Goal: Information Seeking & Learning: Find specific fact

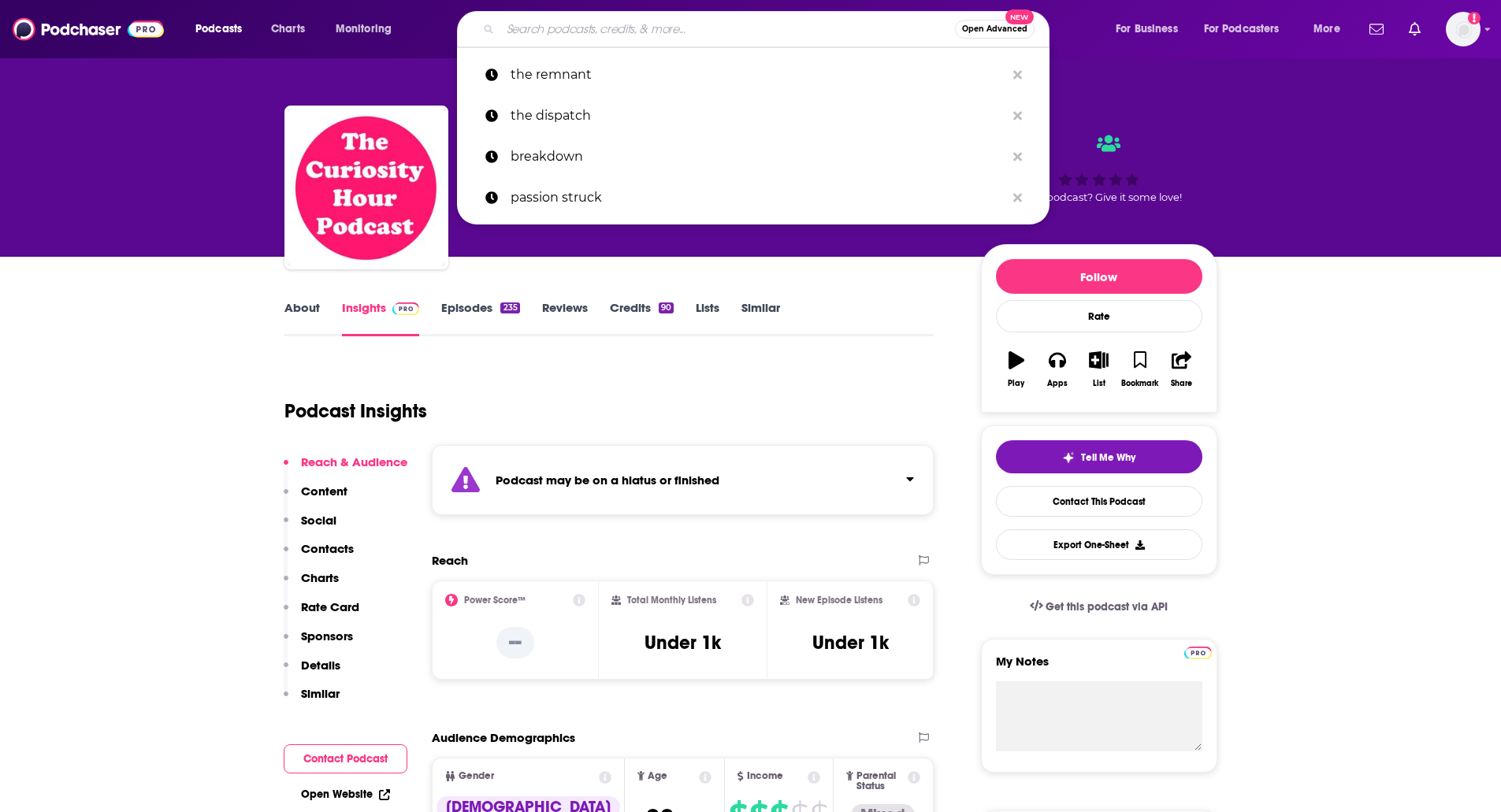
click at [683, 22] on input "Search podcasts, credits, & more..." at bounding box center [727, 29] width 454 height 25
paste input "portable infinite"
type input "portable infinite"
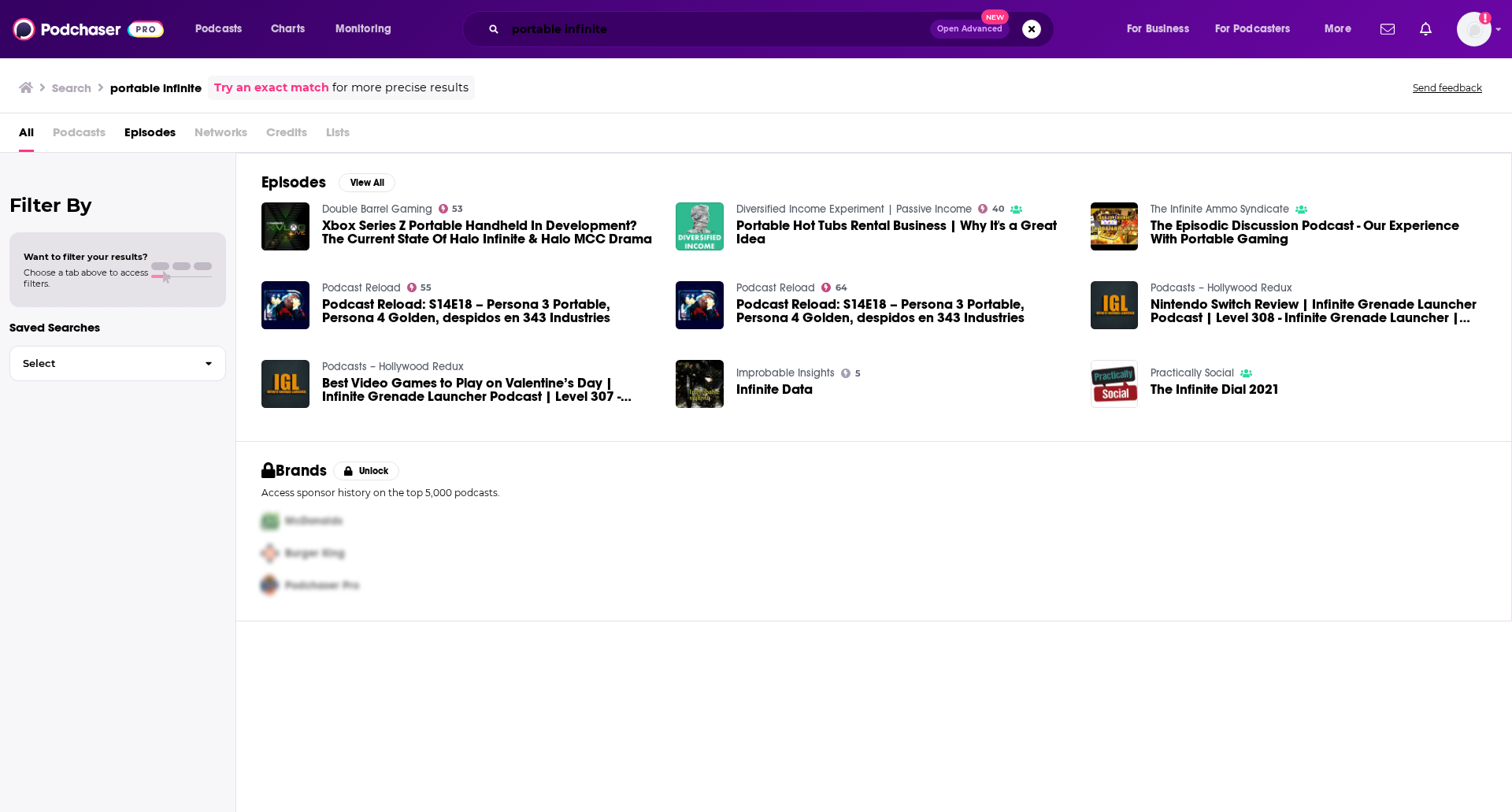
click at [619, 27] on input "portable infinite" at bounding box center [718, 29] width 424 height 25
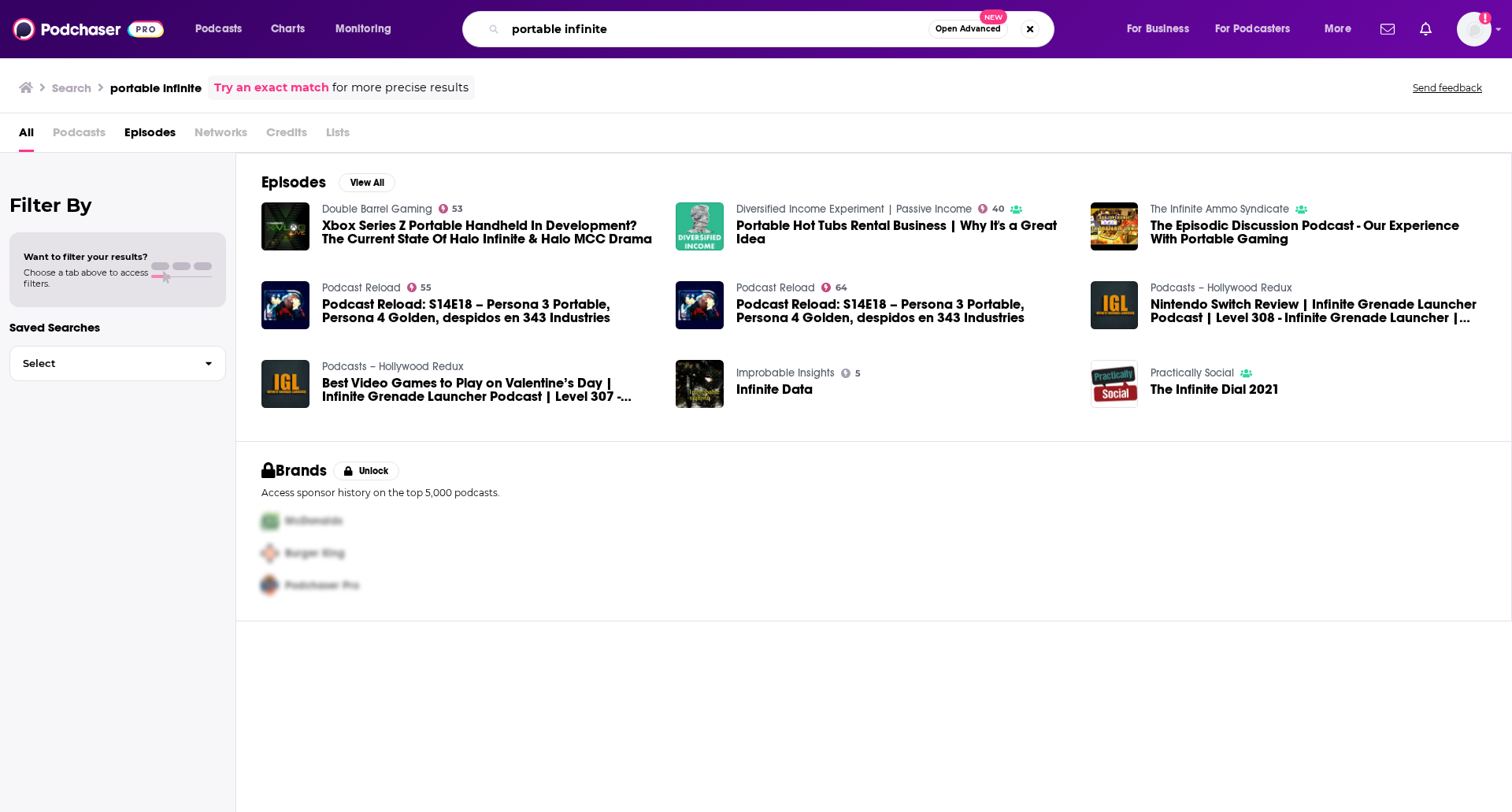
click at [619, 27] on input "portable infinite" at bounding box center [717, 29] width 423 height 25
type input "[PERSON_NAME]"
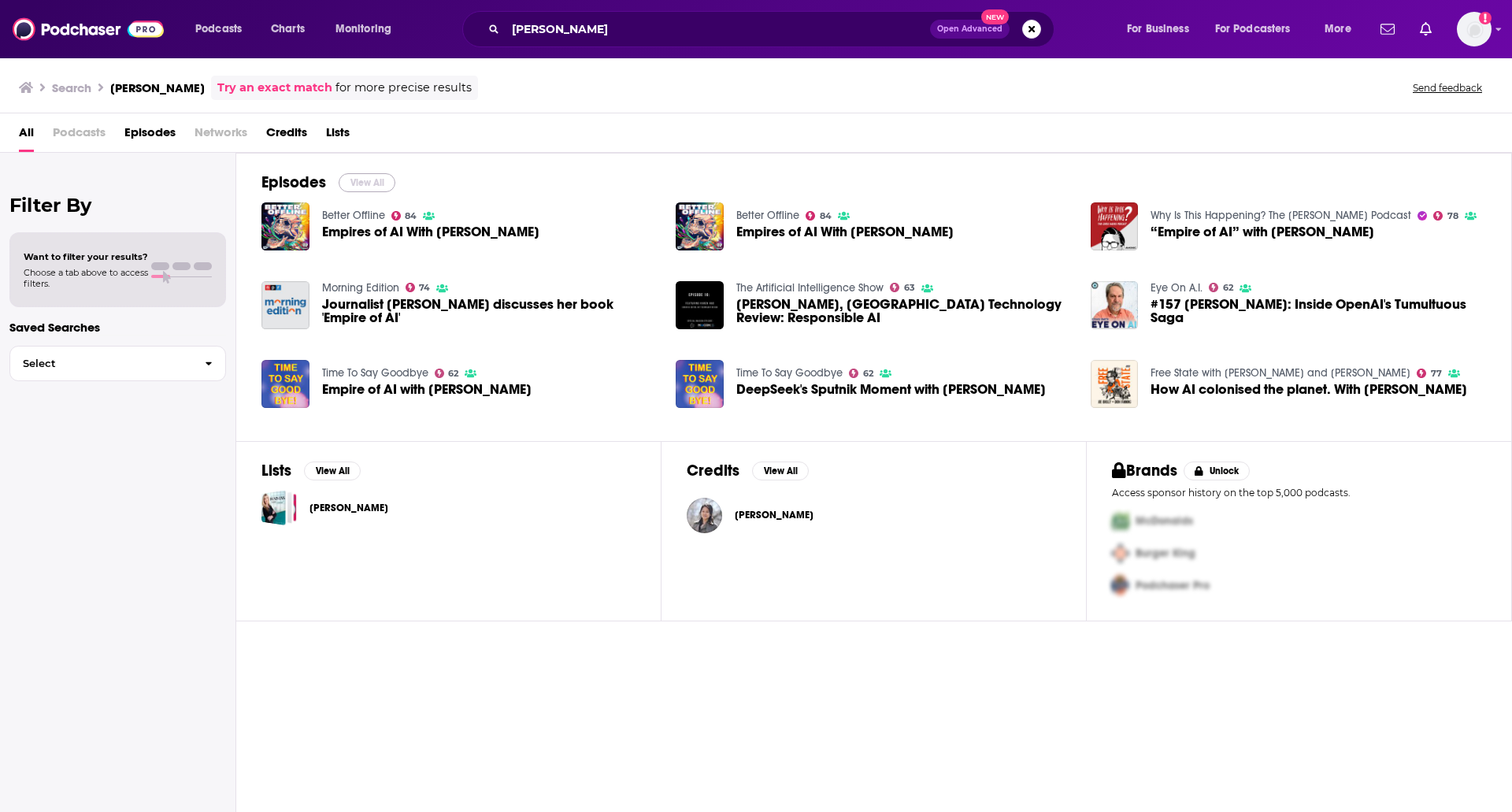
click at [358, 181] on button "View All" at bounding box center [367, 182] width 57 height 19
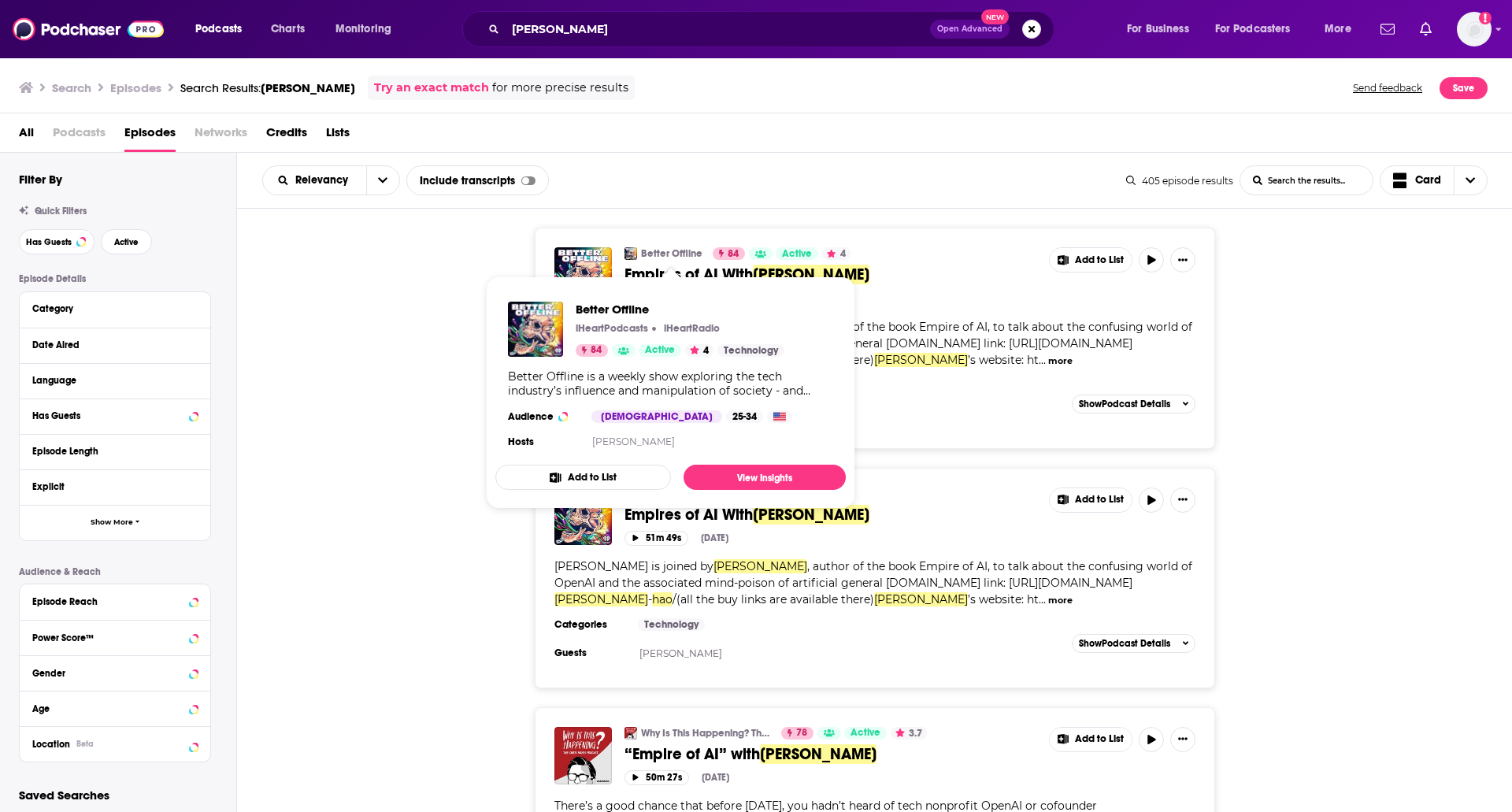
click at [662, 250] on link "Better Offline" at bounding box center [671, 253] width 62 height 13
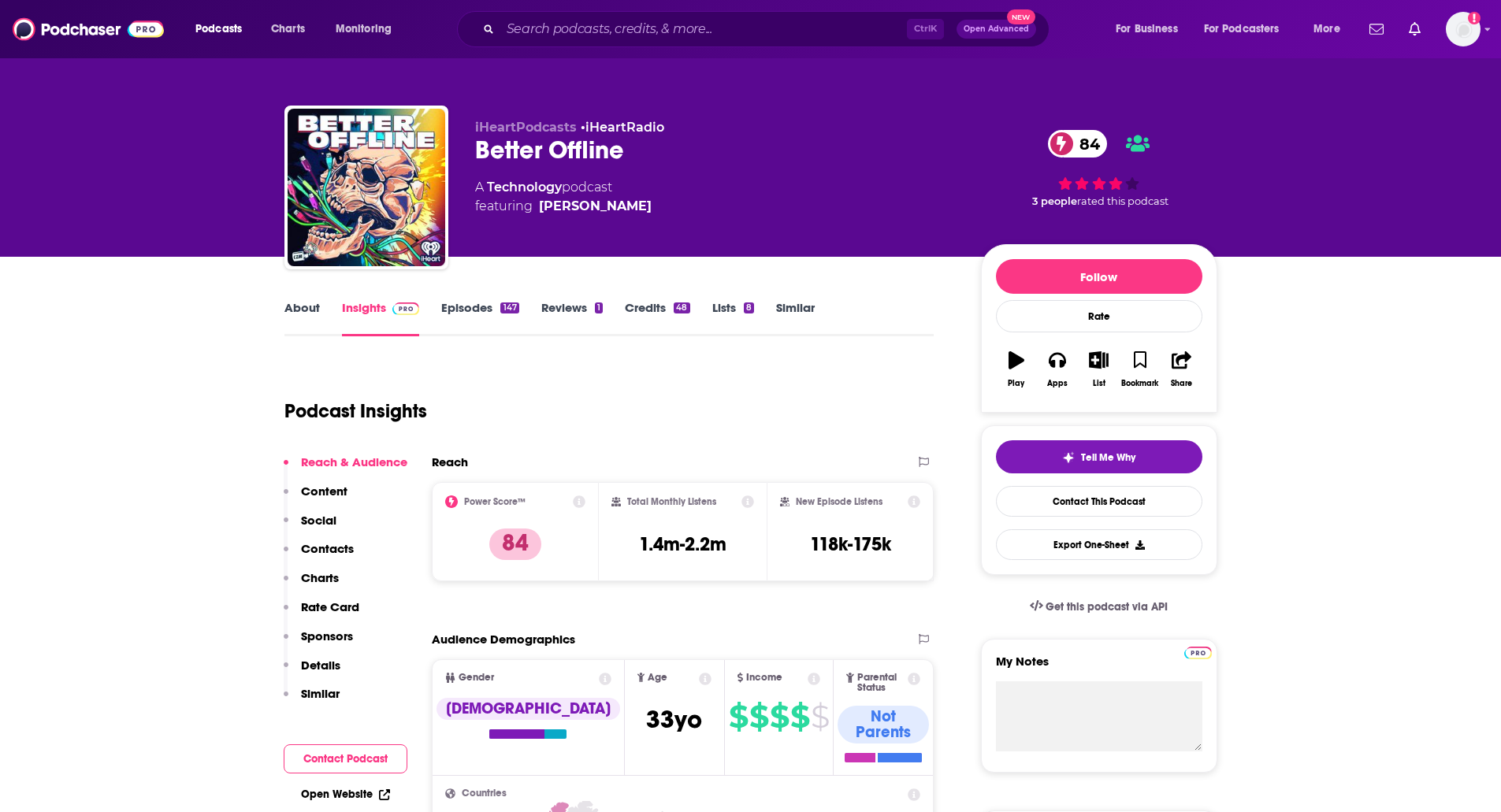
click at [303, 303] on link "About" at bounding box center [302, 318] width 35 height 36
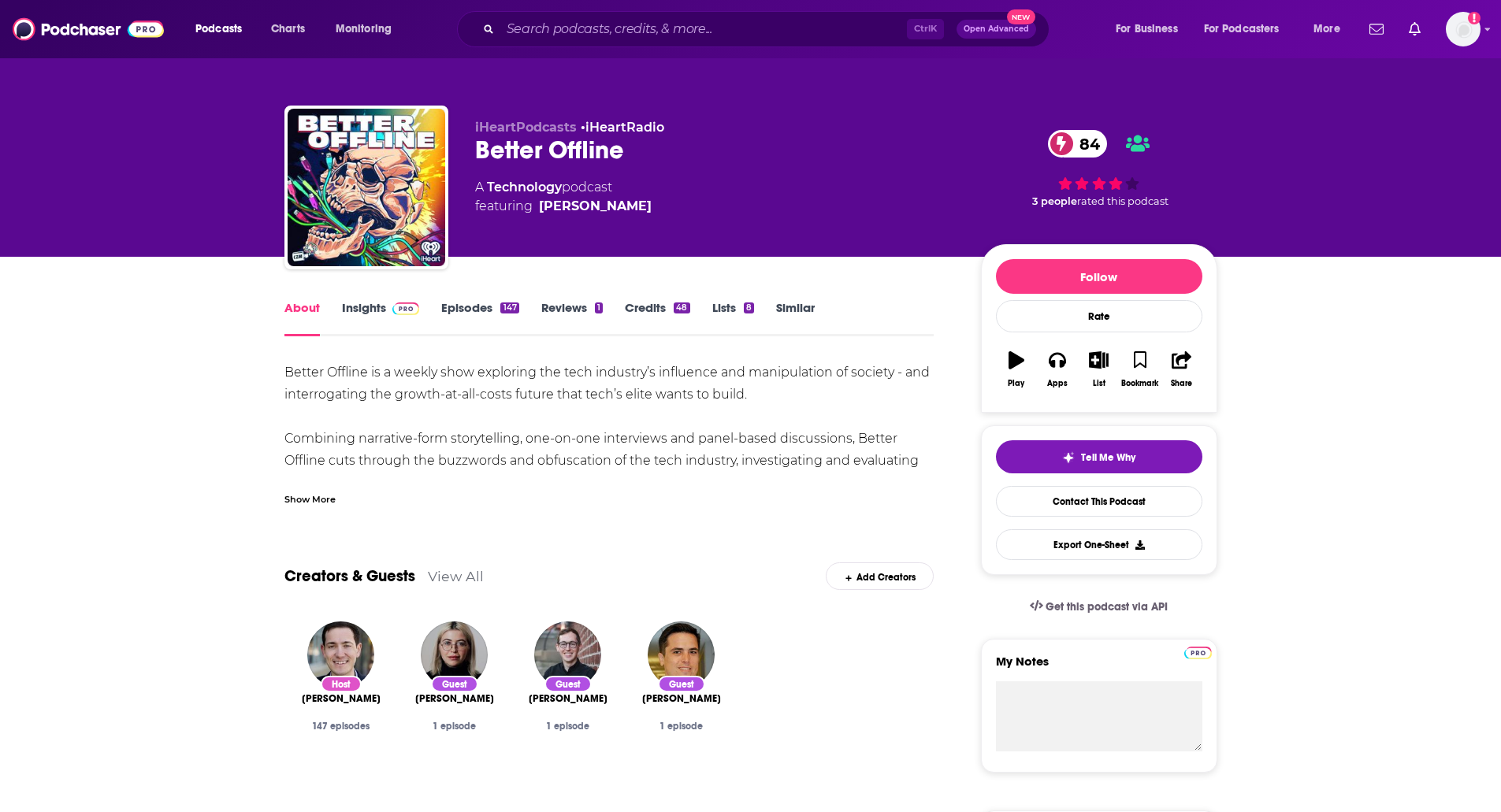
click at [374, 307] on link "Insights" at bounding box center [381, 318] width 78 height 36
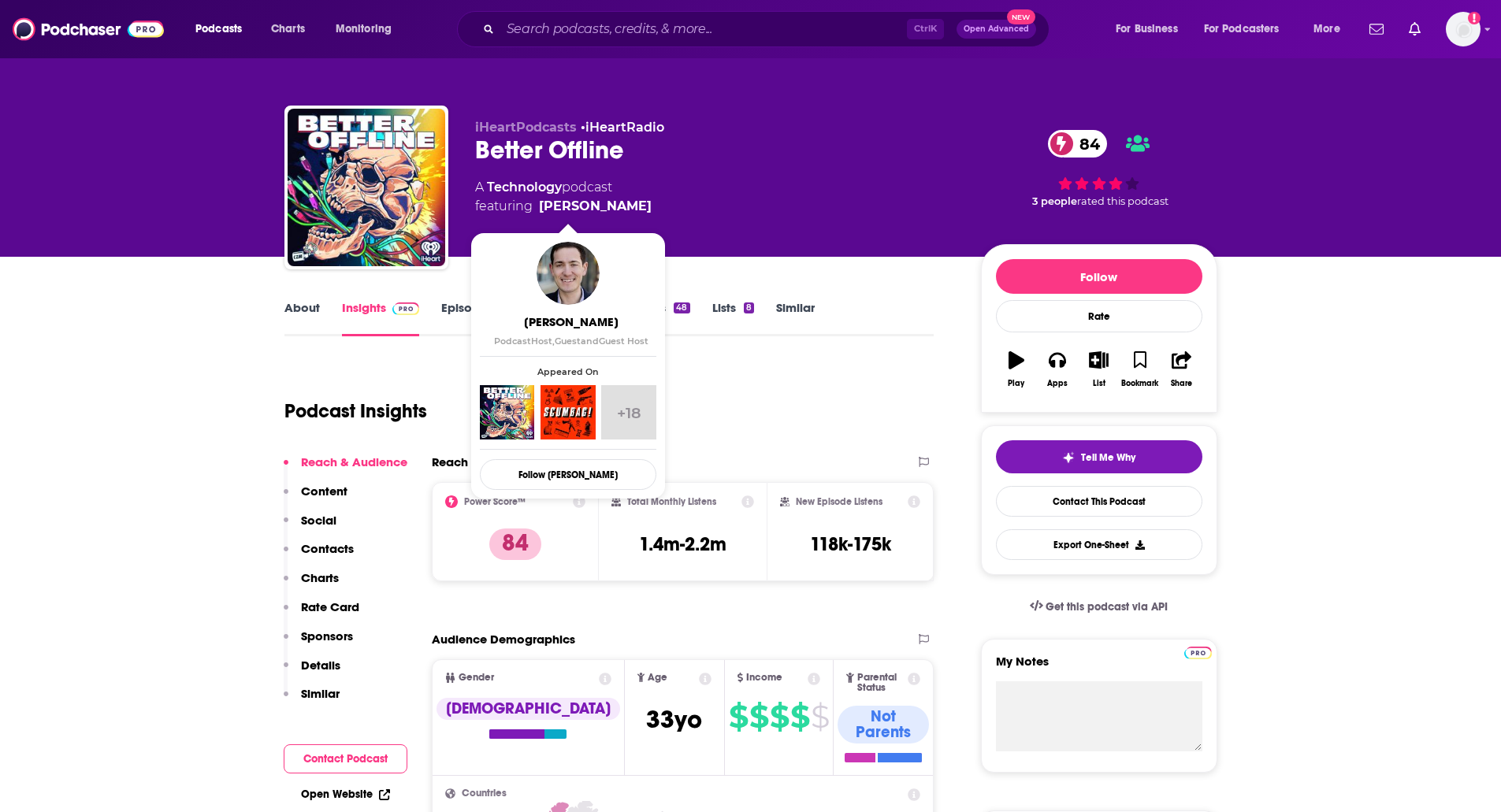
drag, startPoint x: 616, startPoint y: 203, endPoint x: 572, endPoint y: 205, distance: 44.0
click at [572, 205] on span "featuring [PERSON_NAME]" at bounding box center [563, 206] width 177 height 19
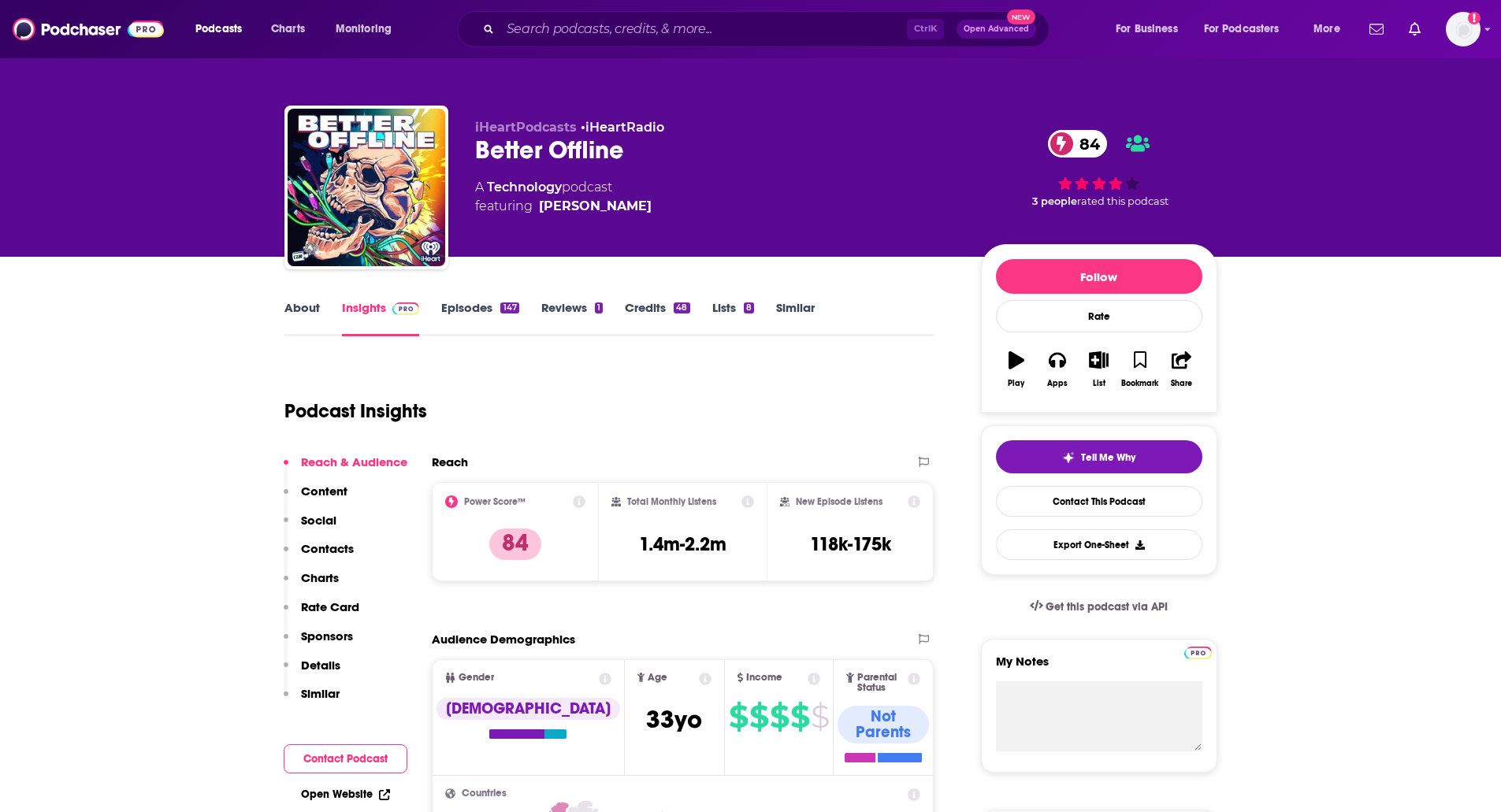
click at [704, 196] on div "A Technology podcast featuring [PERSON_NAME]" at bounding box center [715, 196] width 481 height 38
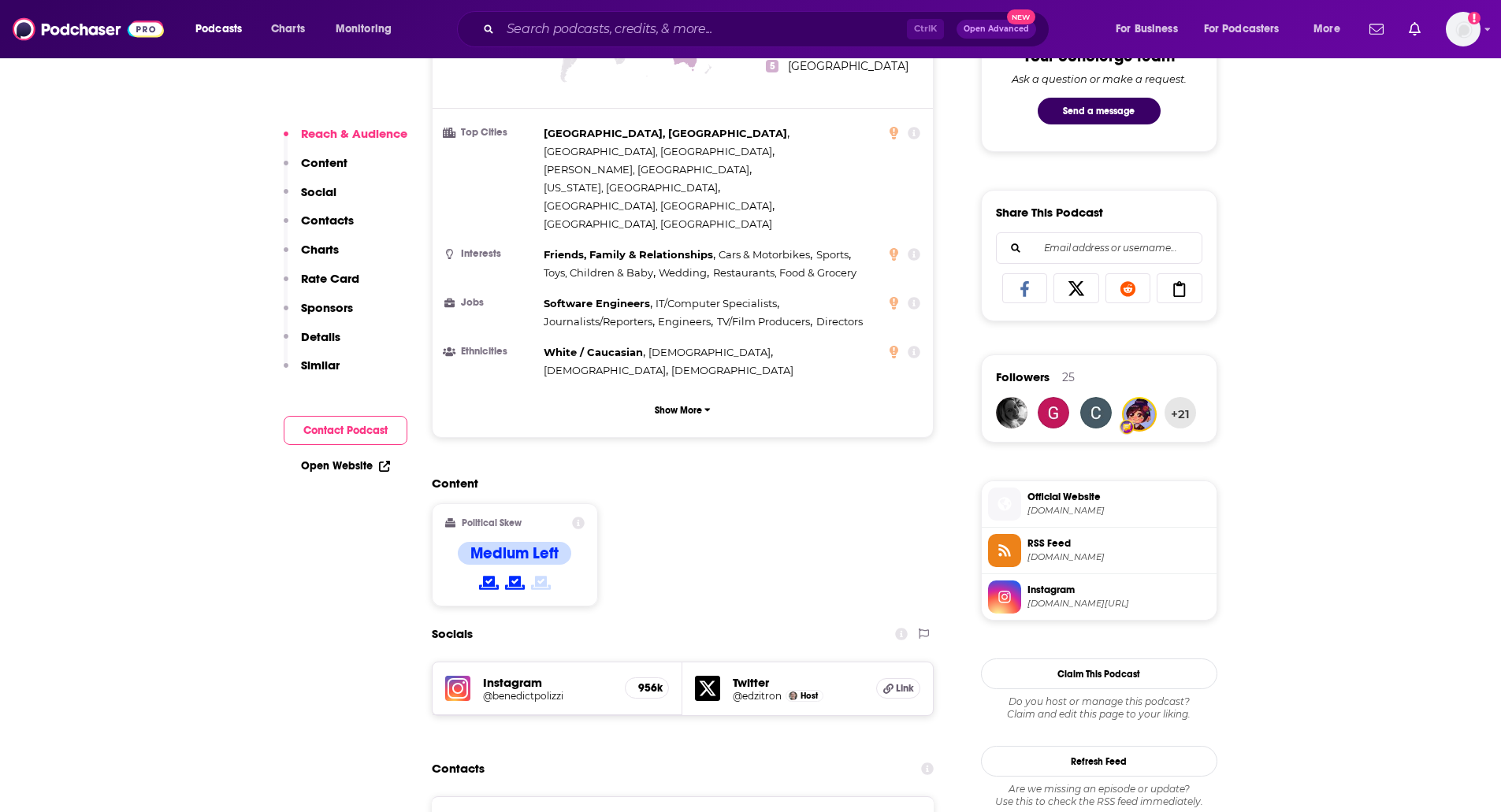
scroll to position [867, 0]
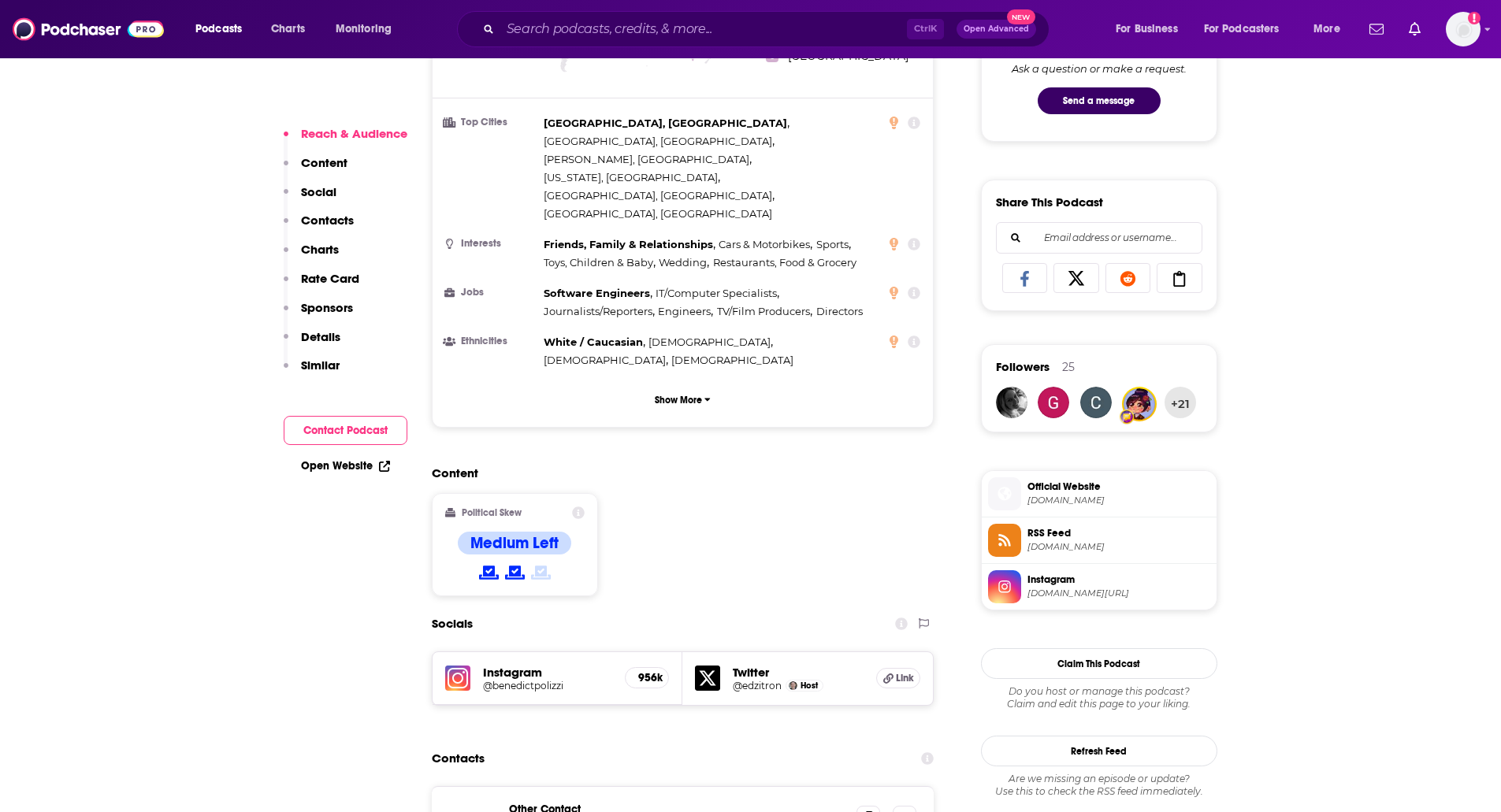
click at [524, 680] on h5 "@benedictpolizzi" at bounding box center [547, 686] width 130 height 12
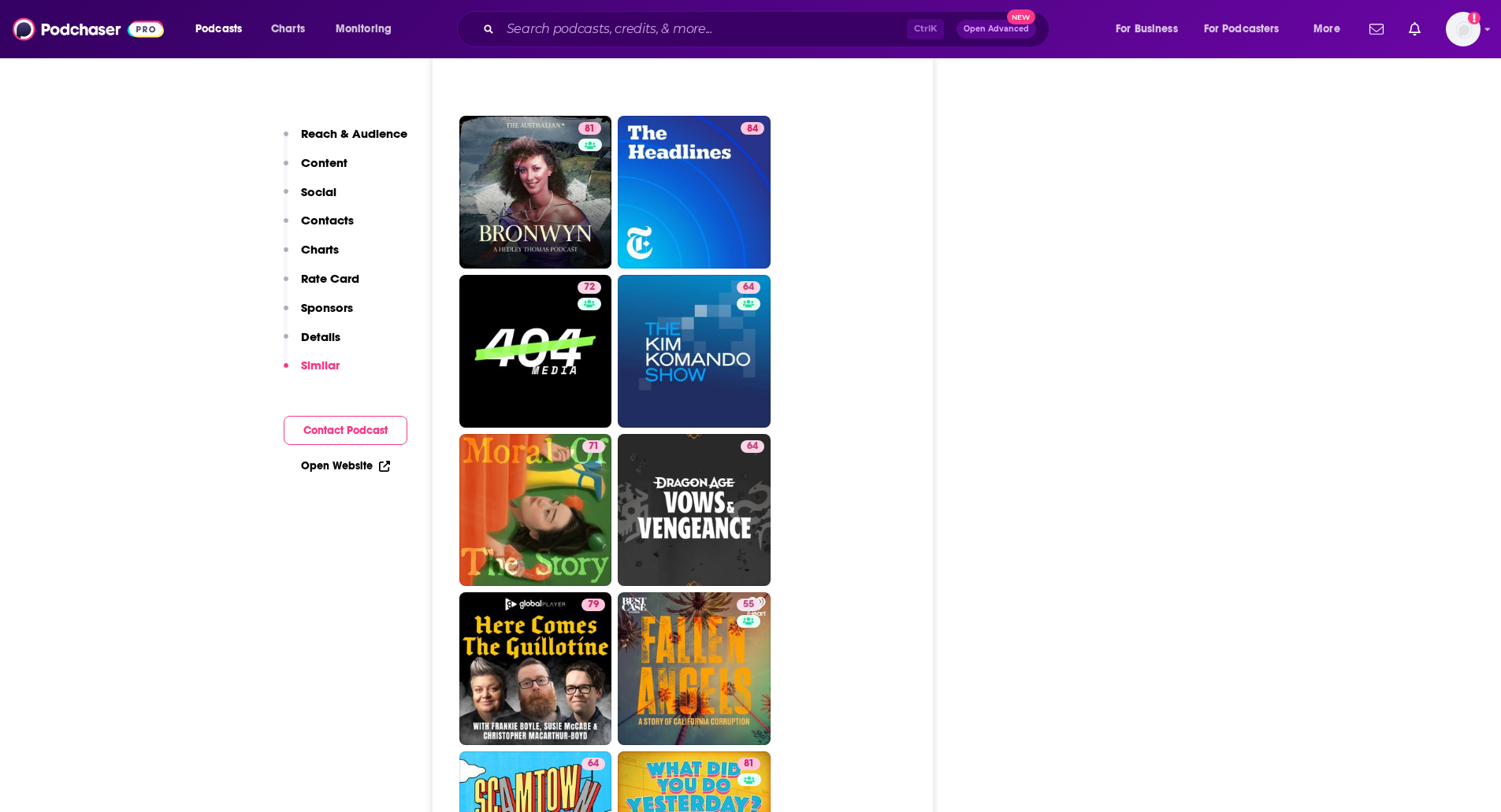
scroll to position [4253, 0]
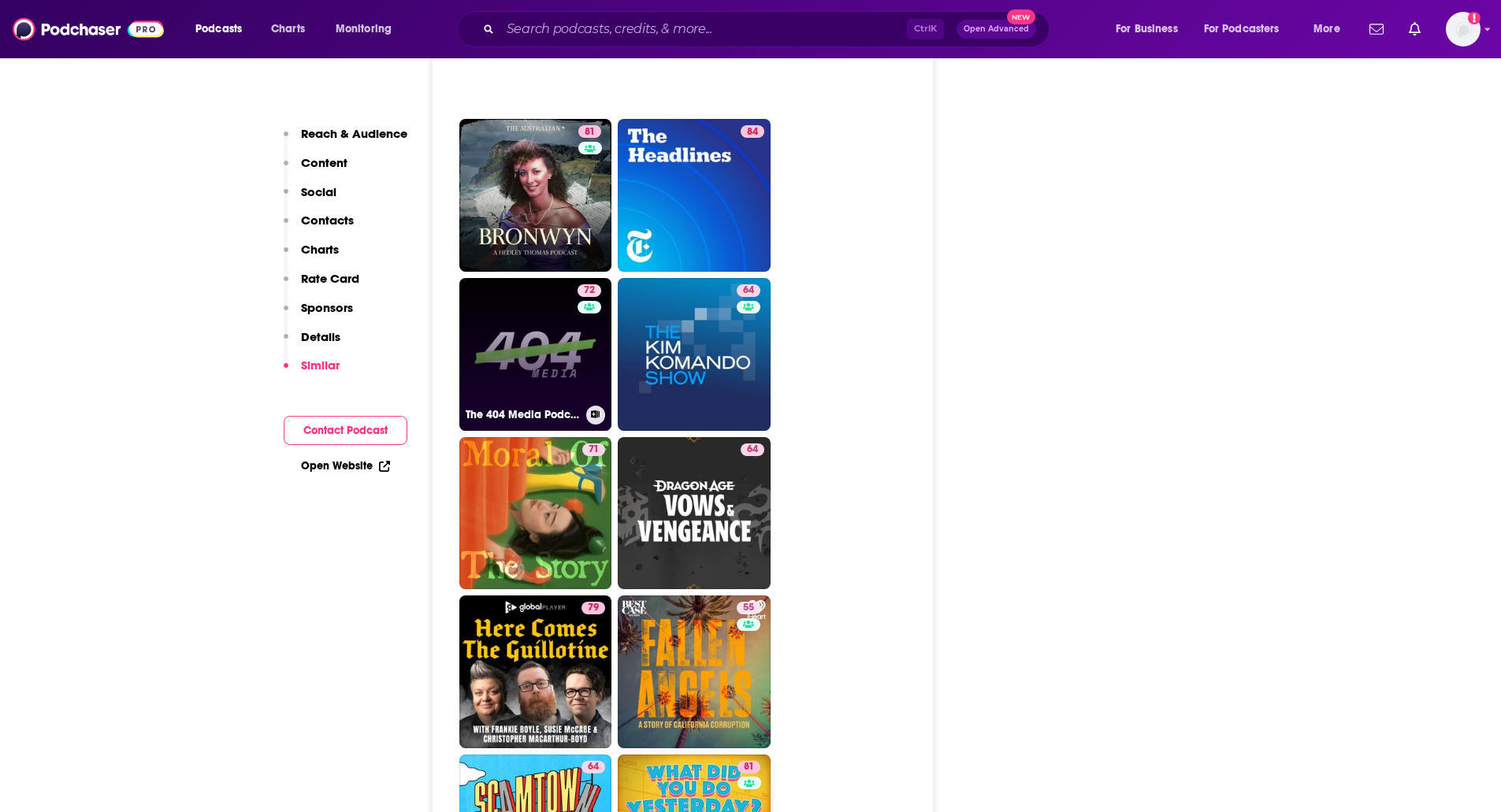
click at [587, 284] on div "72" at bounding box center [591, 345] width 27 height 121
type input "[URL][DOMAIN_NAME]"
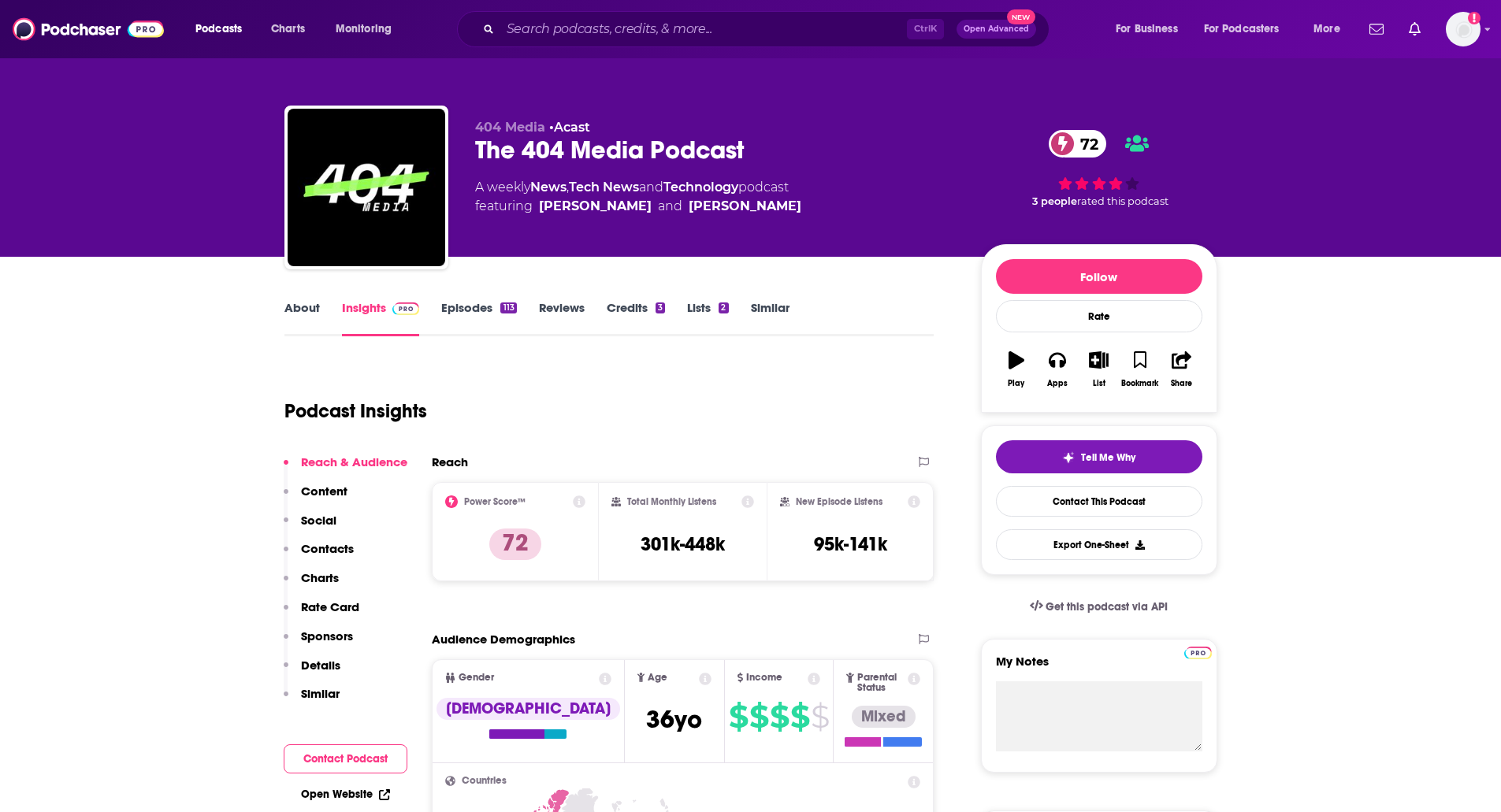
click at [305, 308] on link "About" at bounding box center [302, 318] width 35 height 36
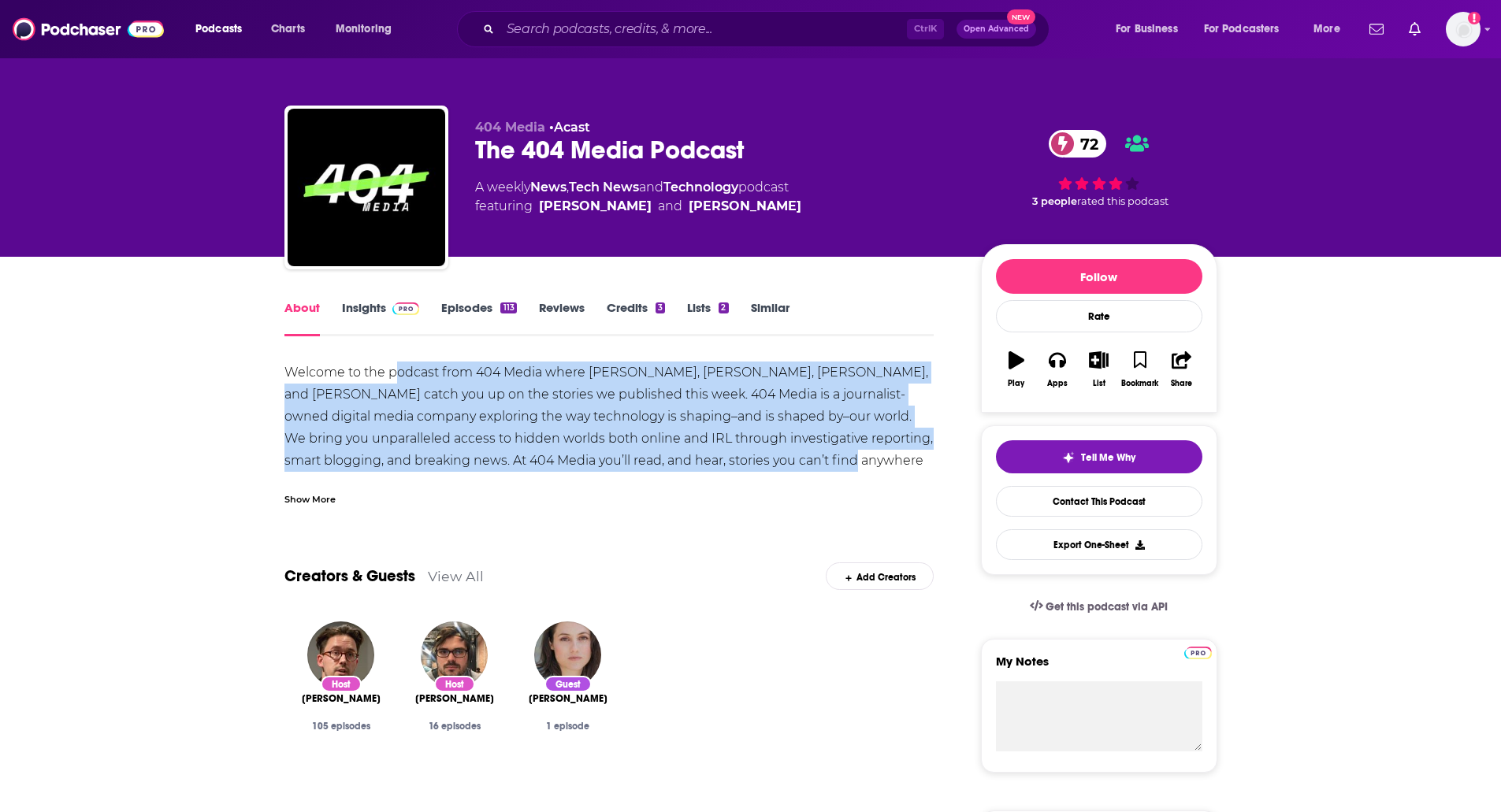
drag, startPoint x: 393, startPoint y: 373, endPoint x: 781, endPoint y: 453, distance: 396.2
click at [781, 453] on div "Welcome to the podcast from 404 Media where [PERSON_NAME], [PERSON_NAME], [PERS…" at bounding box center [609, 460] width 650 height 198
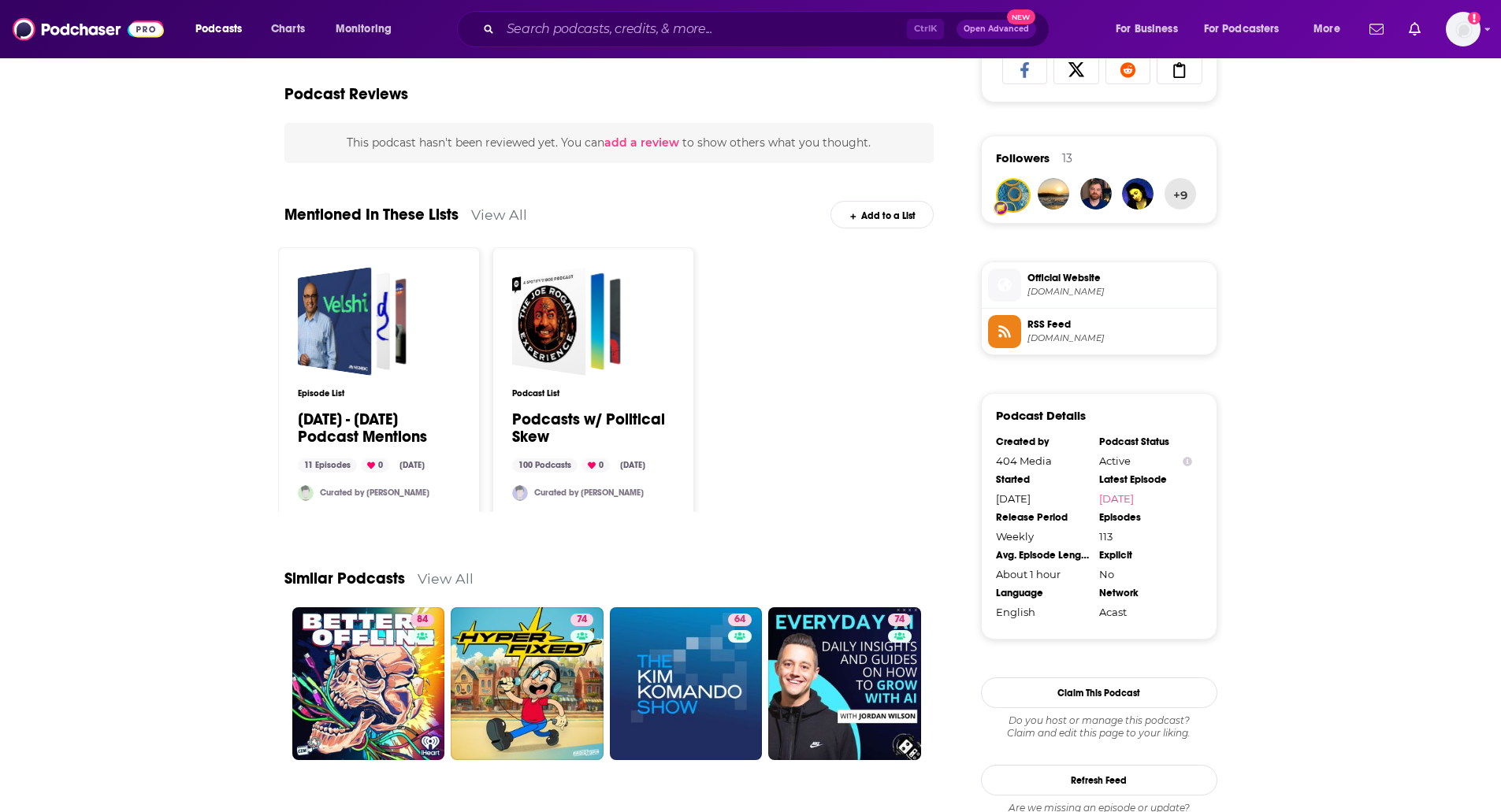
scroll to position [1177, 0]
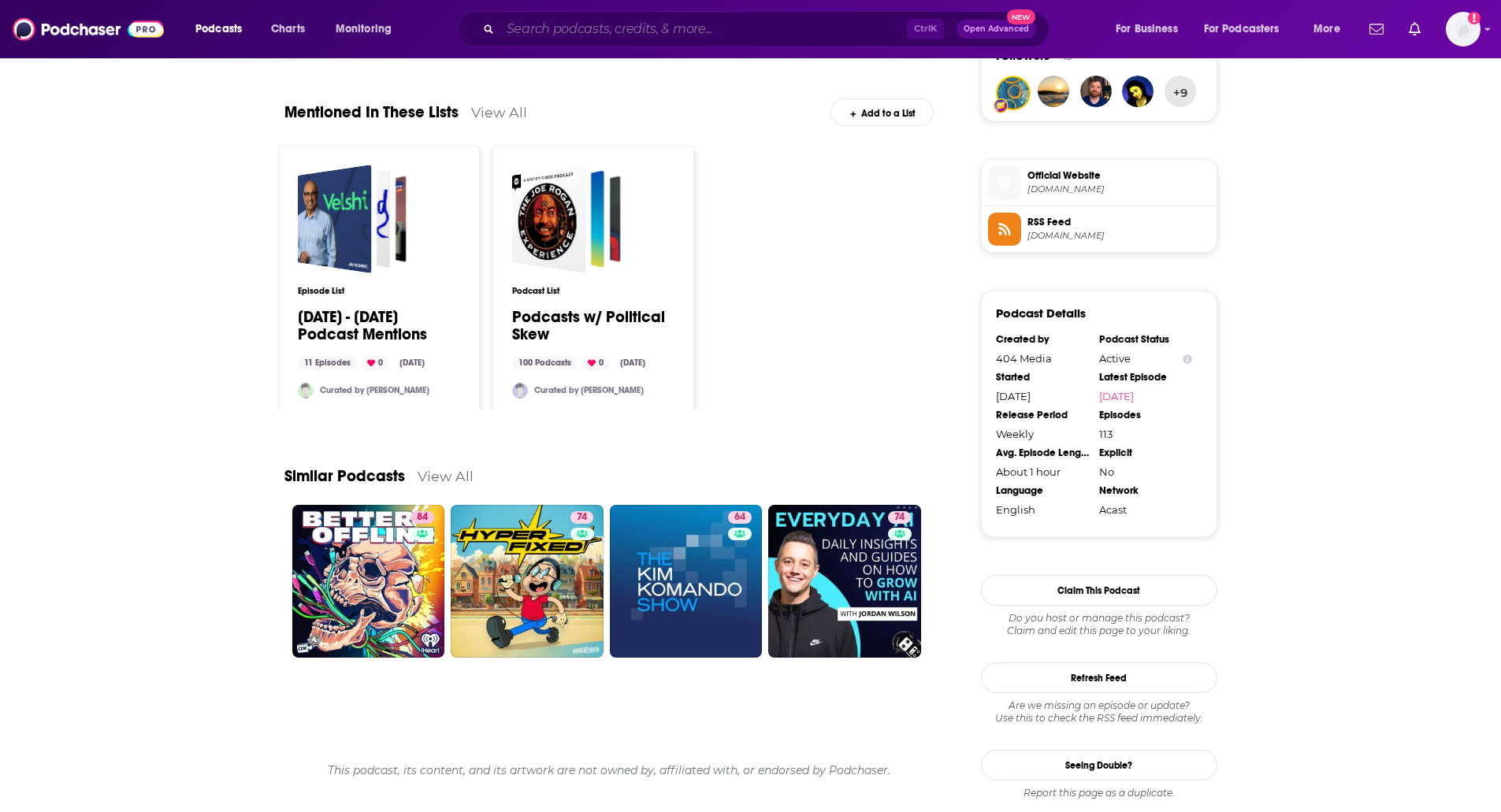
click at [637, 24] on input "Search podcasts, credits, & more..." at bounding box center [704, 29] width 407 height 25
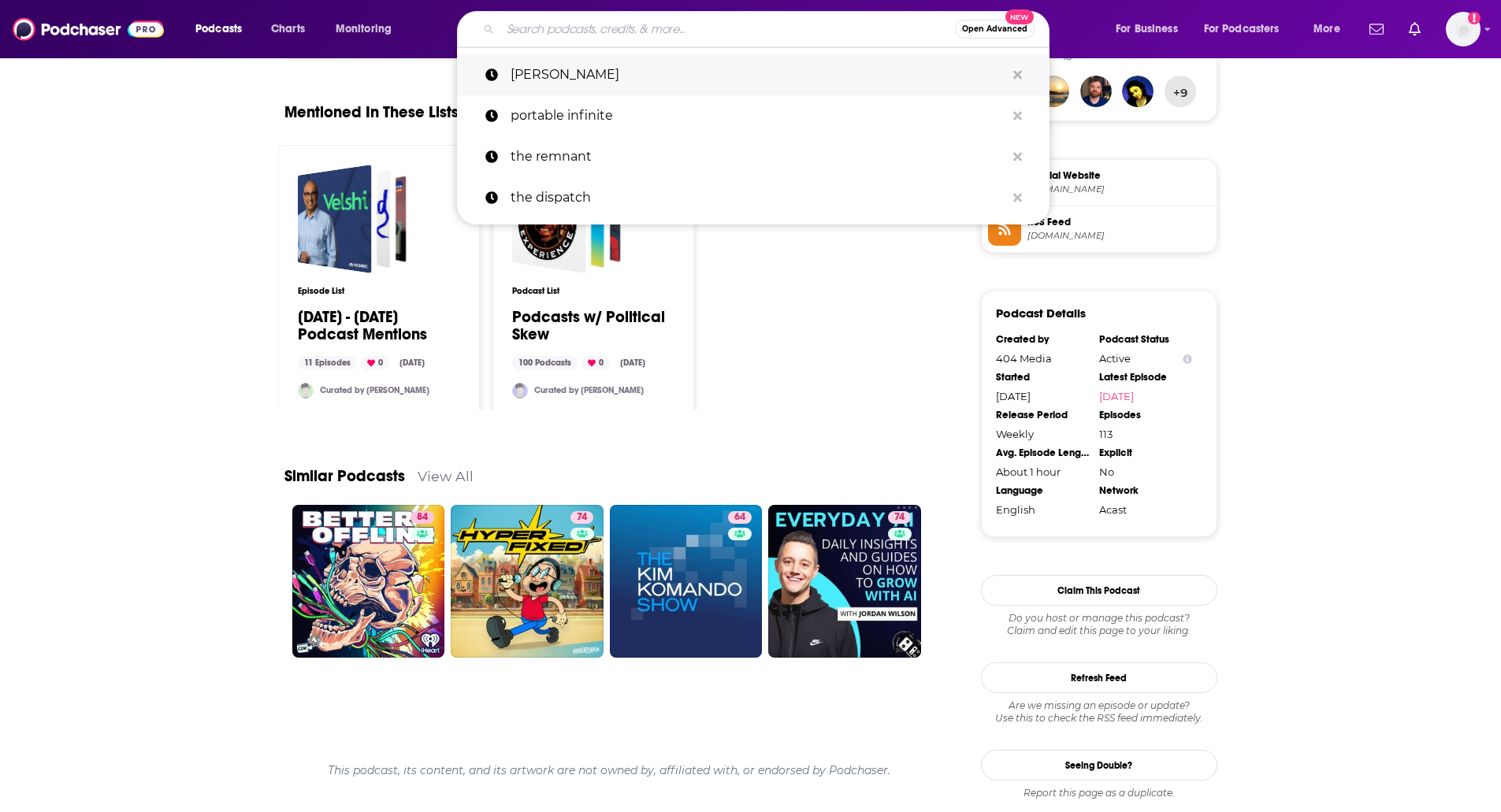
click at [596, 69] on p "[PERSON_NAME]" at bounding box center [757, 75] width 494 height 41
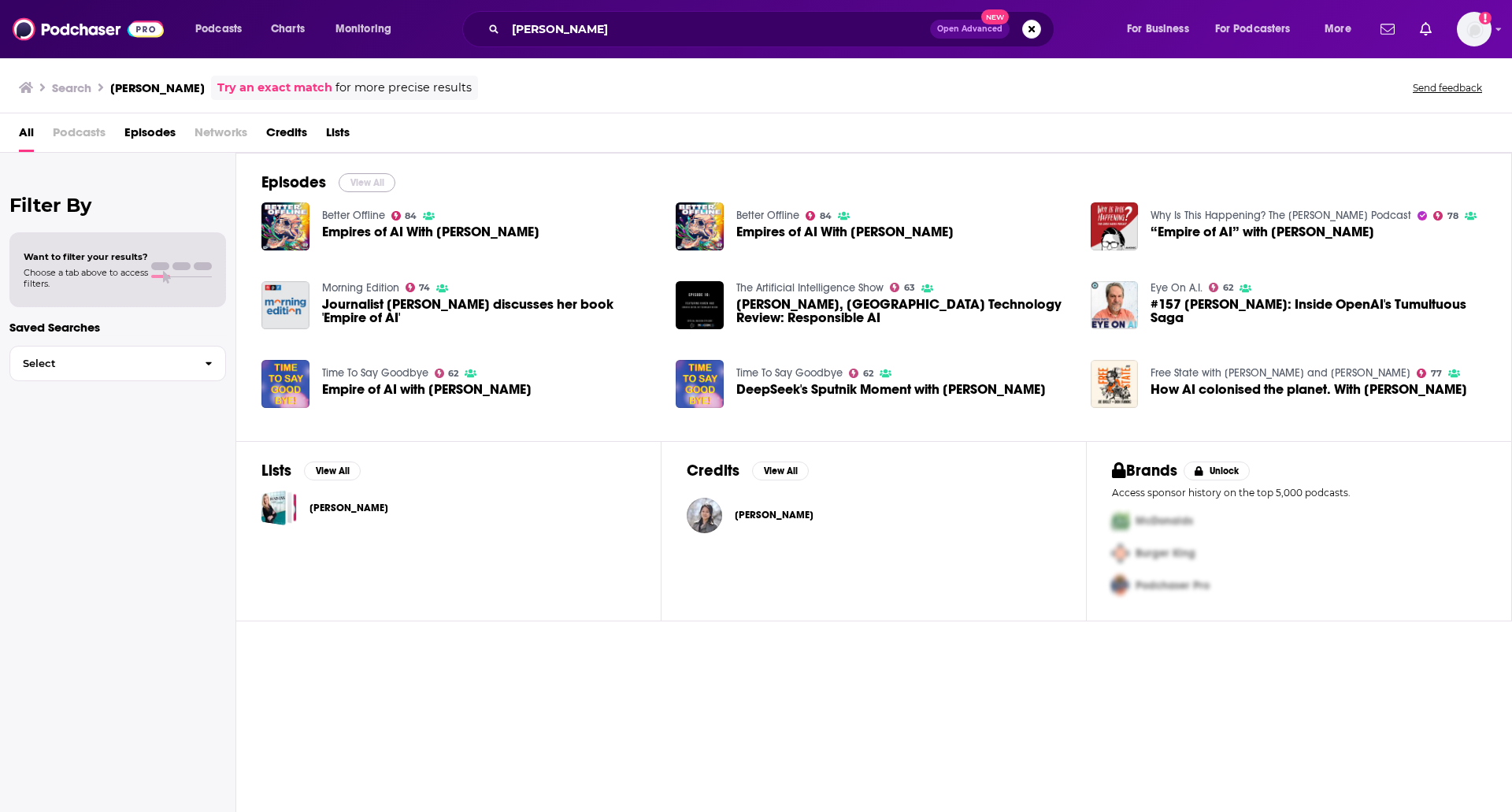
click at [346, 181] on button "View All" at bounding box center [367, 182] width 57 height 19
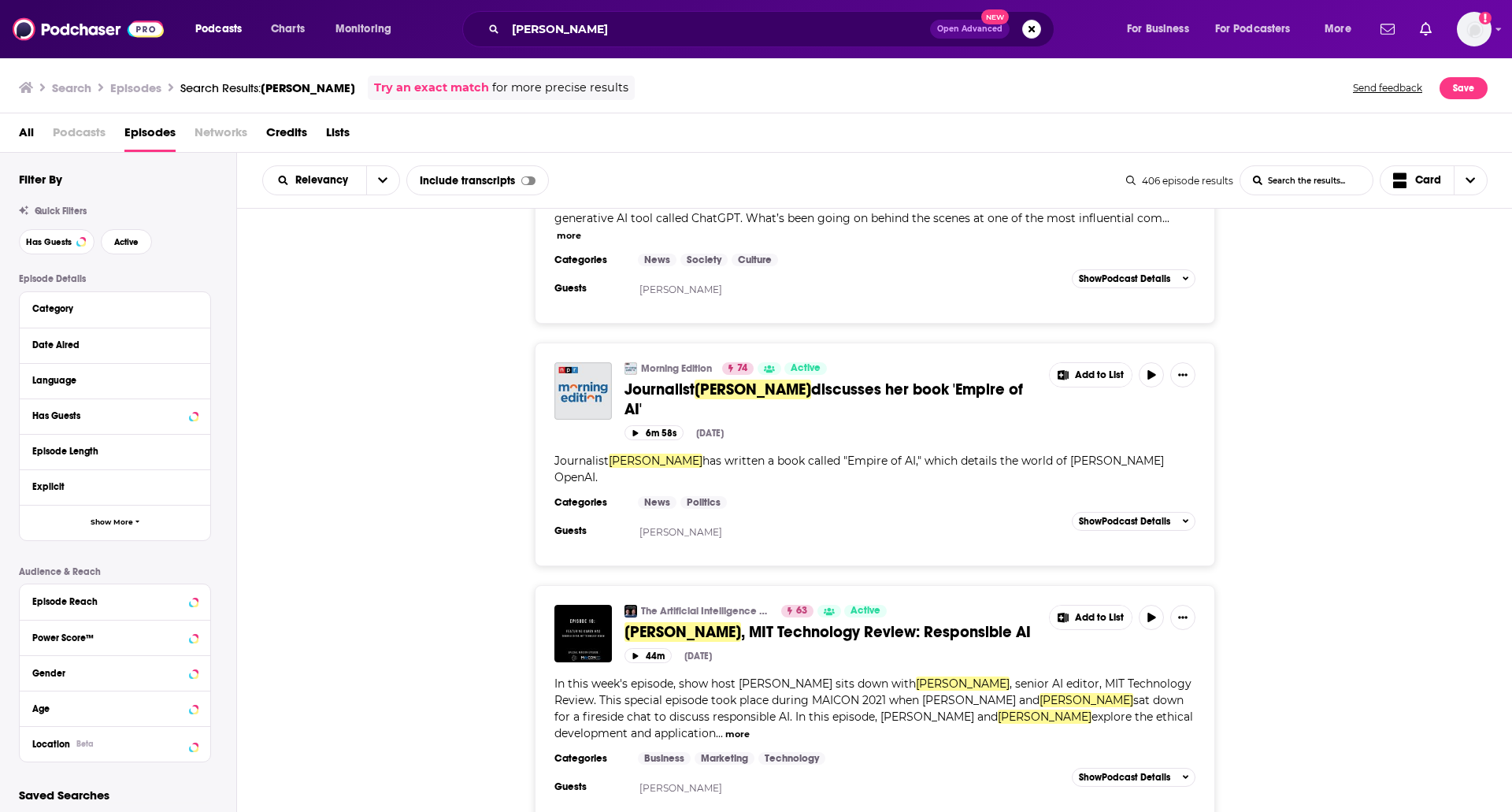
scroll to position [394, 0]
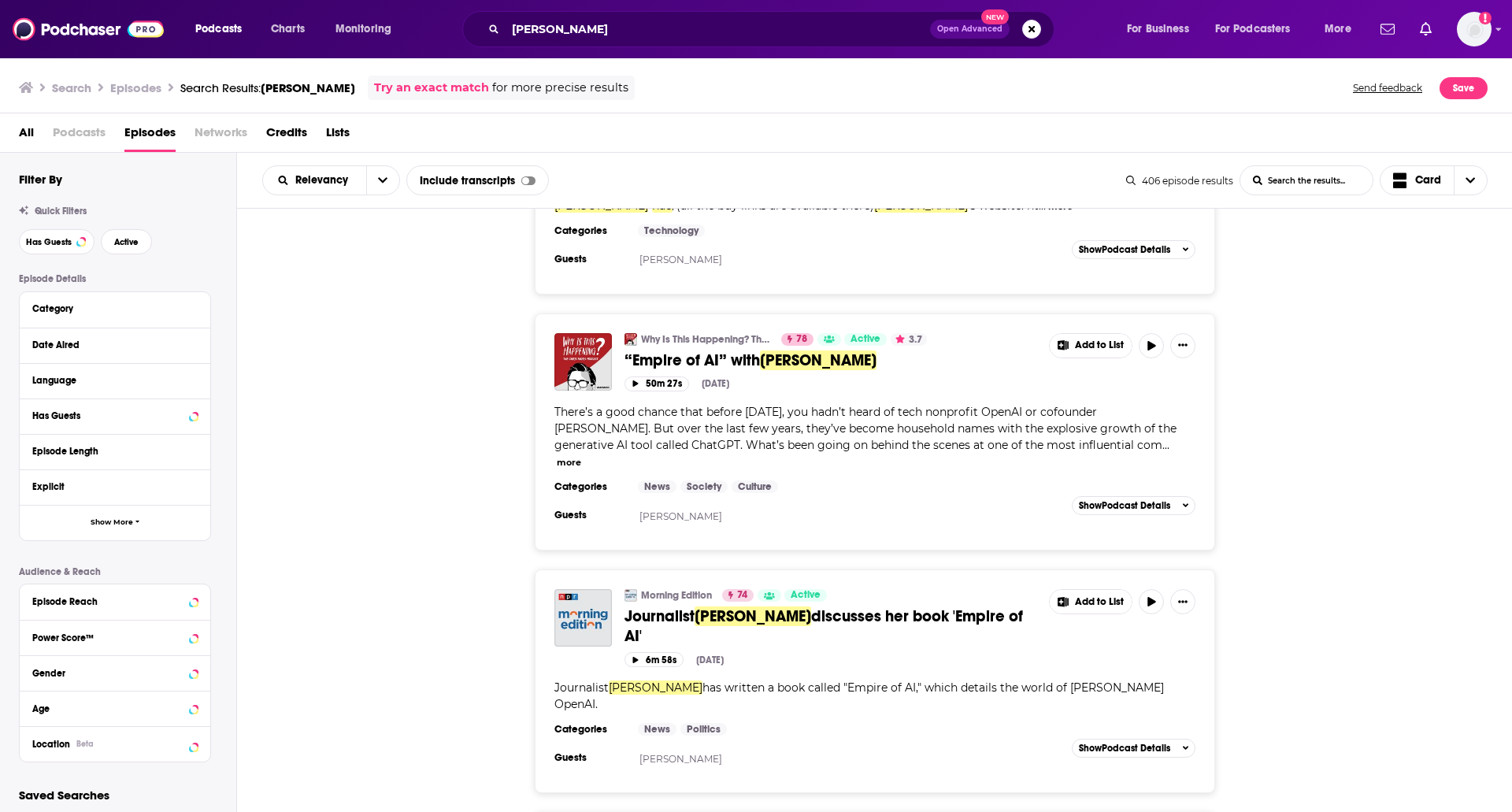
drag, startPoint x: 690, startPoint y: 369, endPoint x: 1298, endPoint y: 409, distance: 609.3
click at [1298, 409] on div "Why Is This Happening? The [PERSON_NAME] Podcast 78 Active 3.7 “Empire of AI” w…" at bounding box center [875, 432] width 1276 height 237
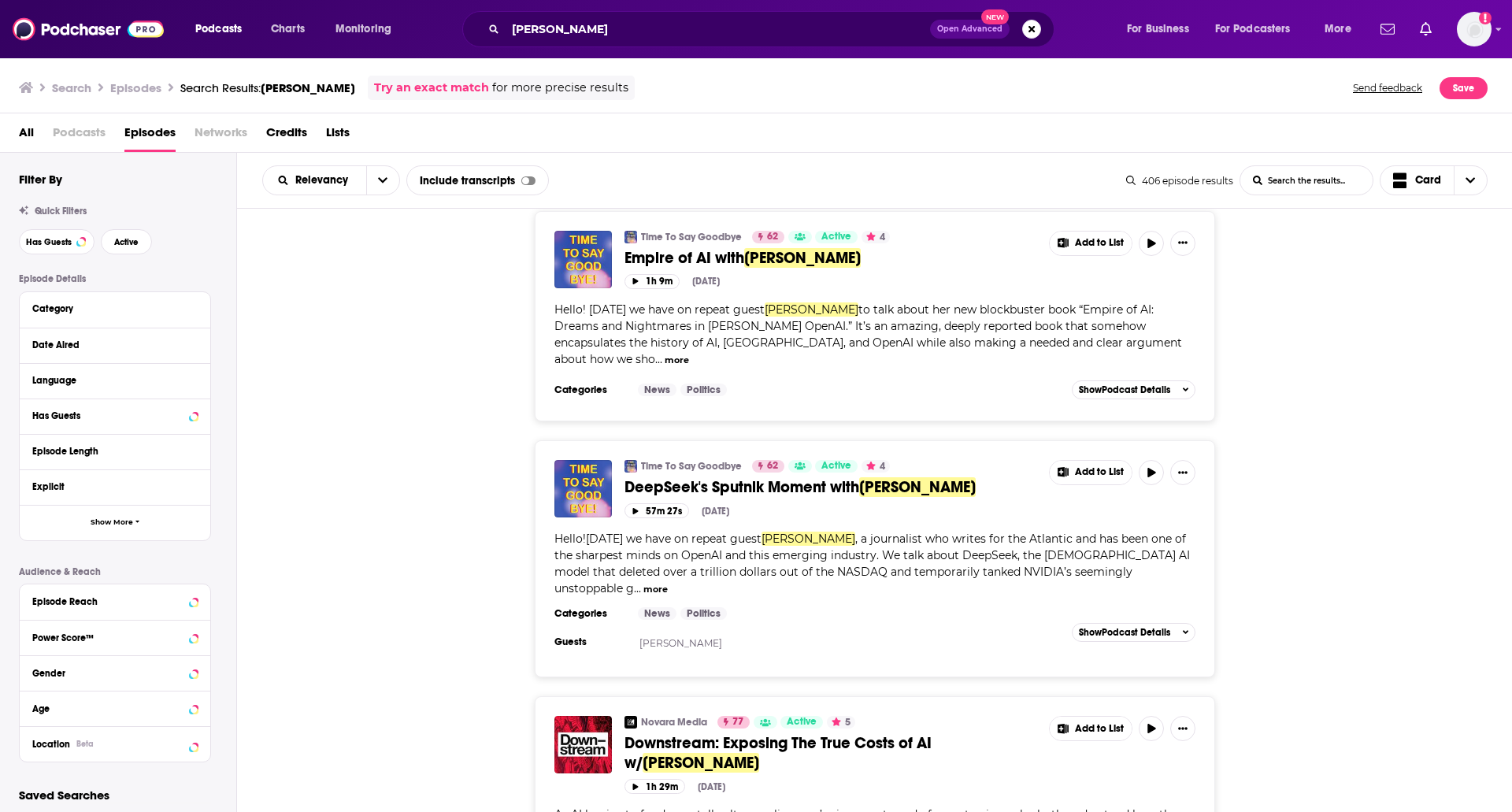
scroll to position [1732, 0]
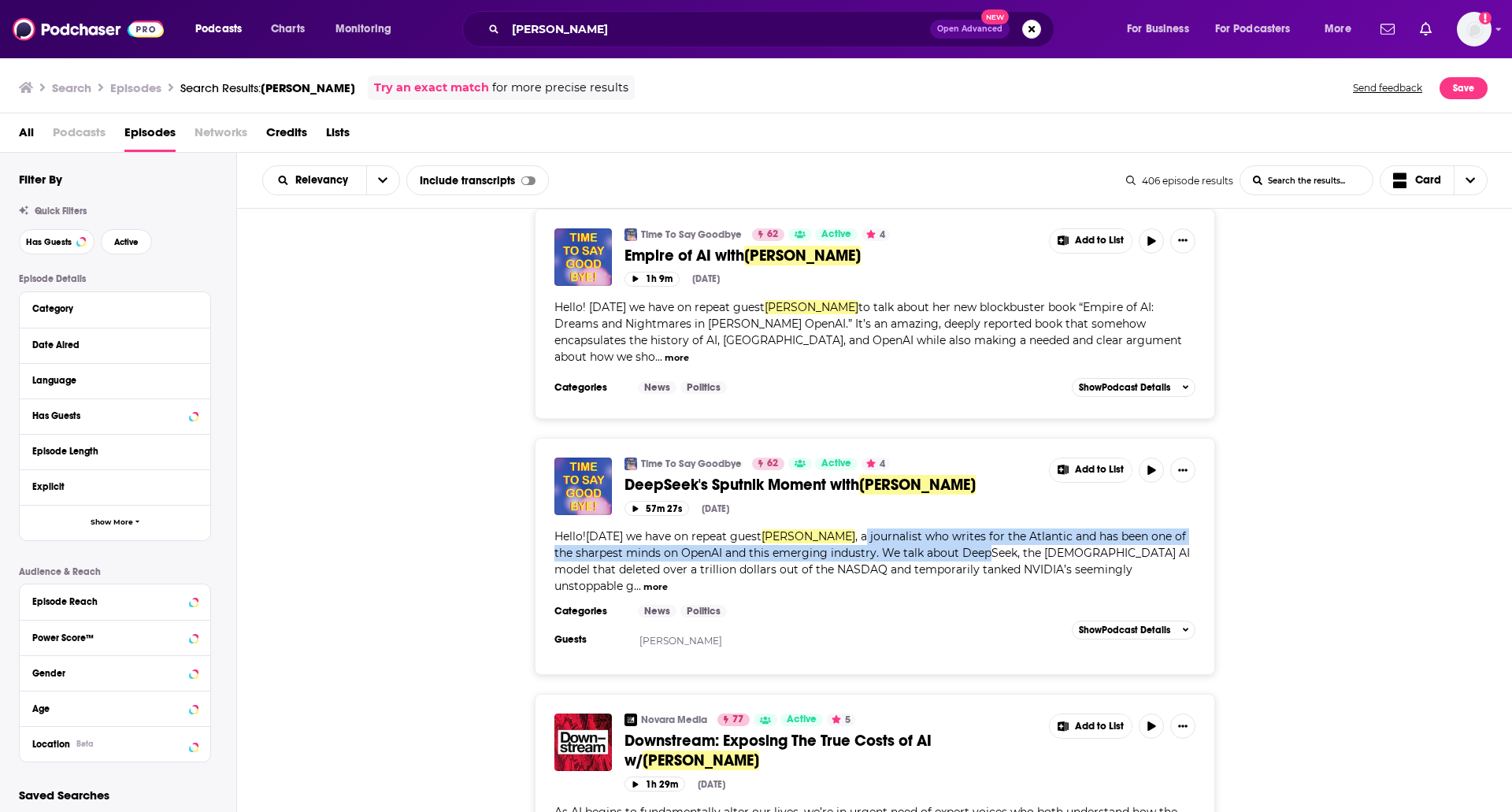
drag, startPoint x: 826, startPoint y: 486, endPoint x: 974, endPoint y: 502, distance: 148.9
click at [974, 530] on span ", a journalist who writes for the Atlantic and has been one of the sharpest min…" at bounding box center [872, 561] width 636 height 64
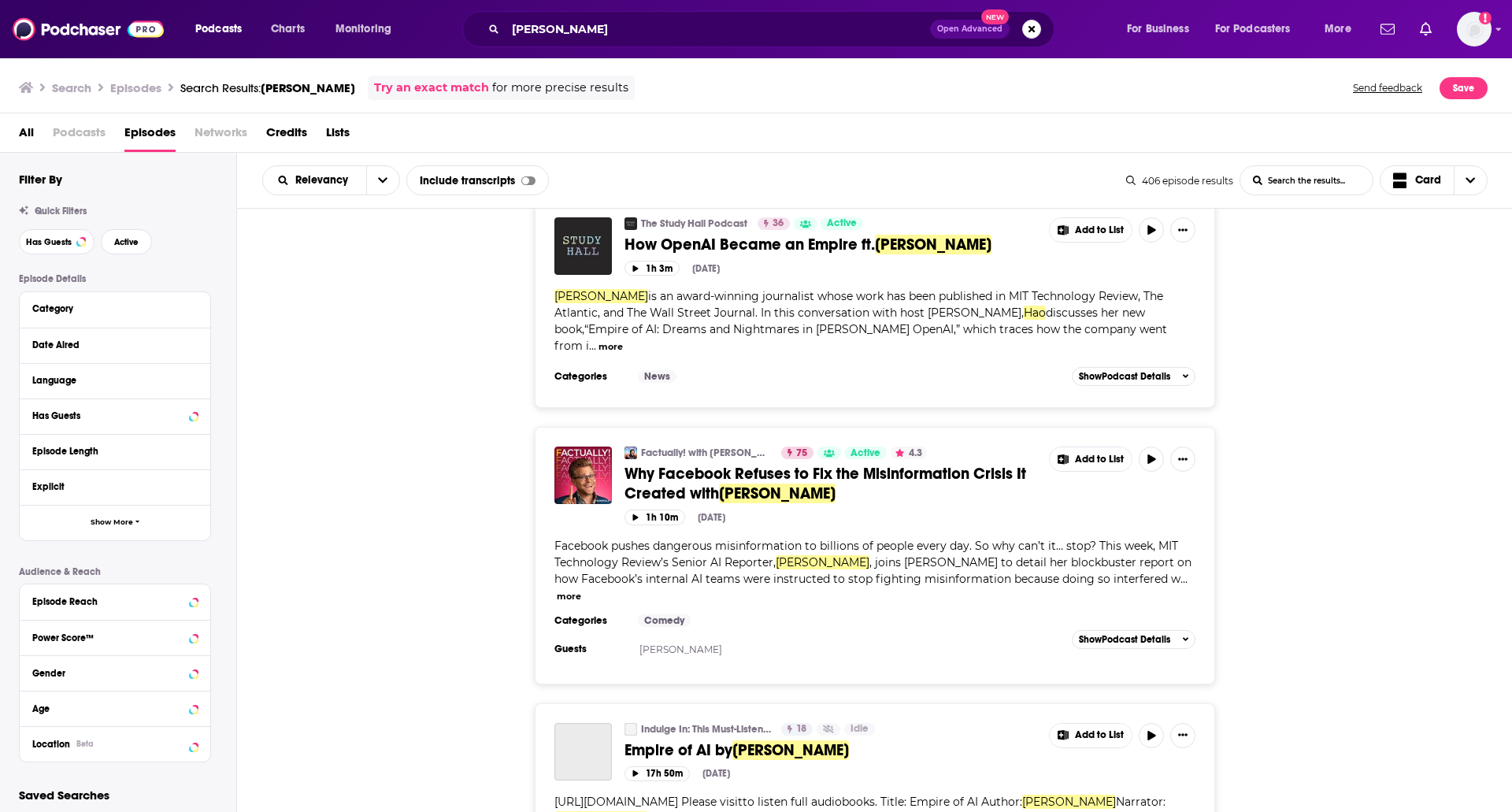
scroll to position [5190, 0]
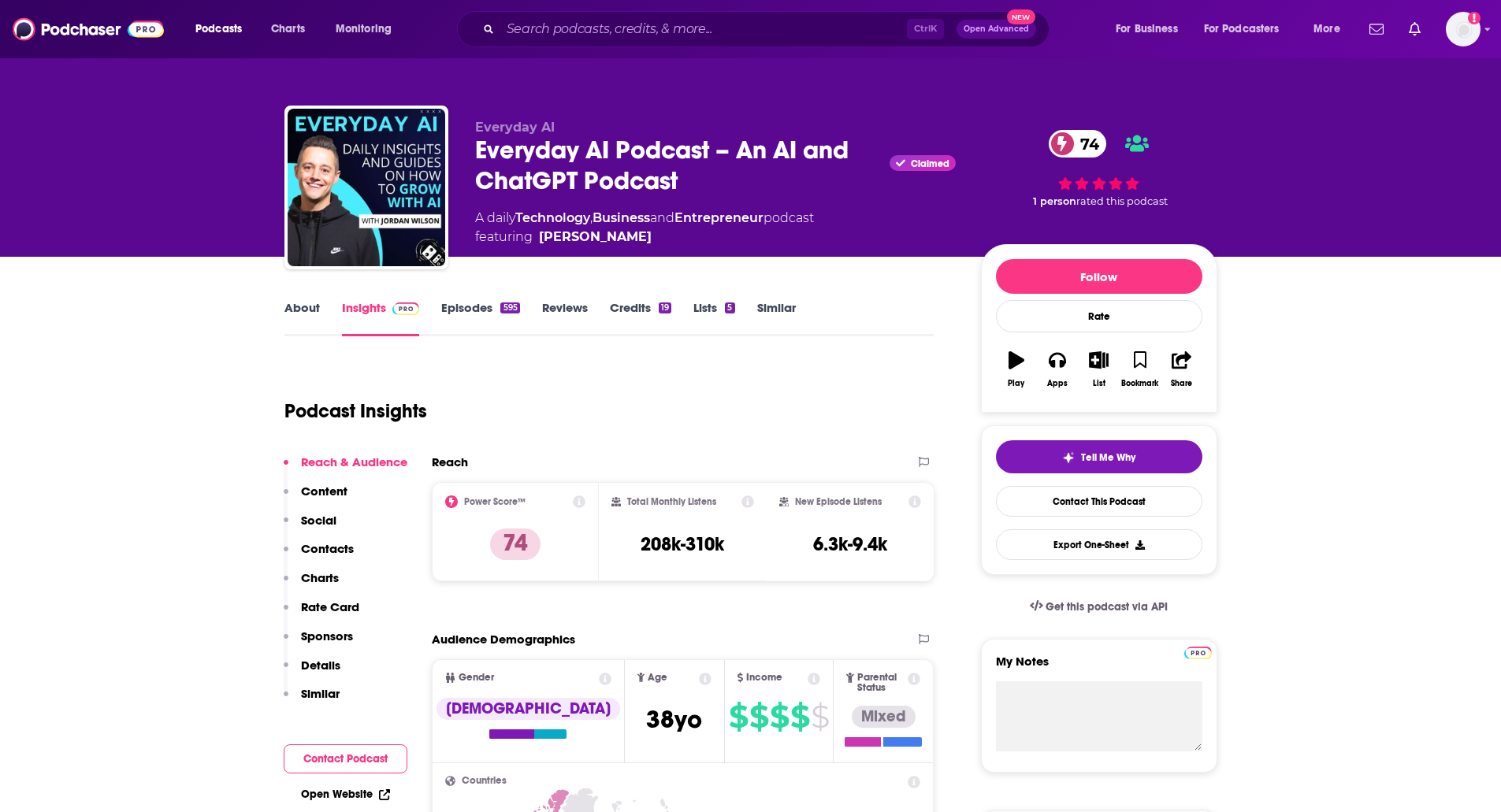
click at [288, 317] on link "About" at bounding box center [302, 318] width 35 height 36
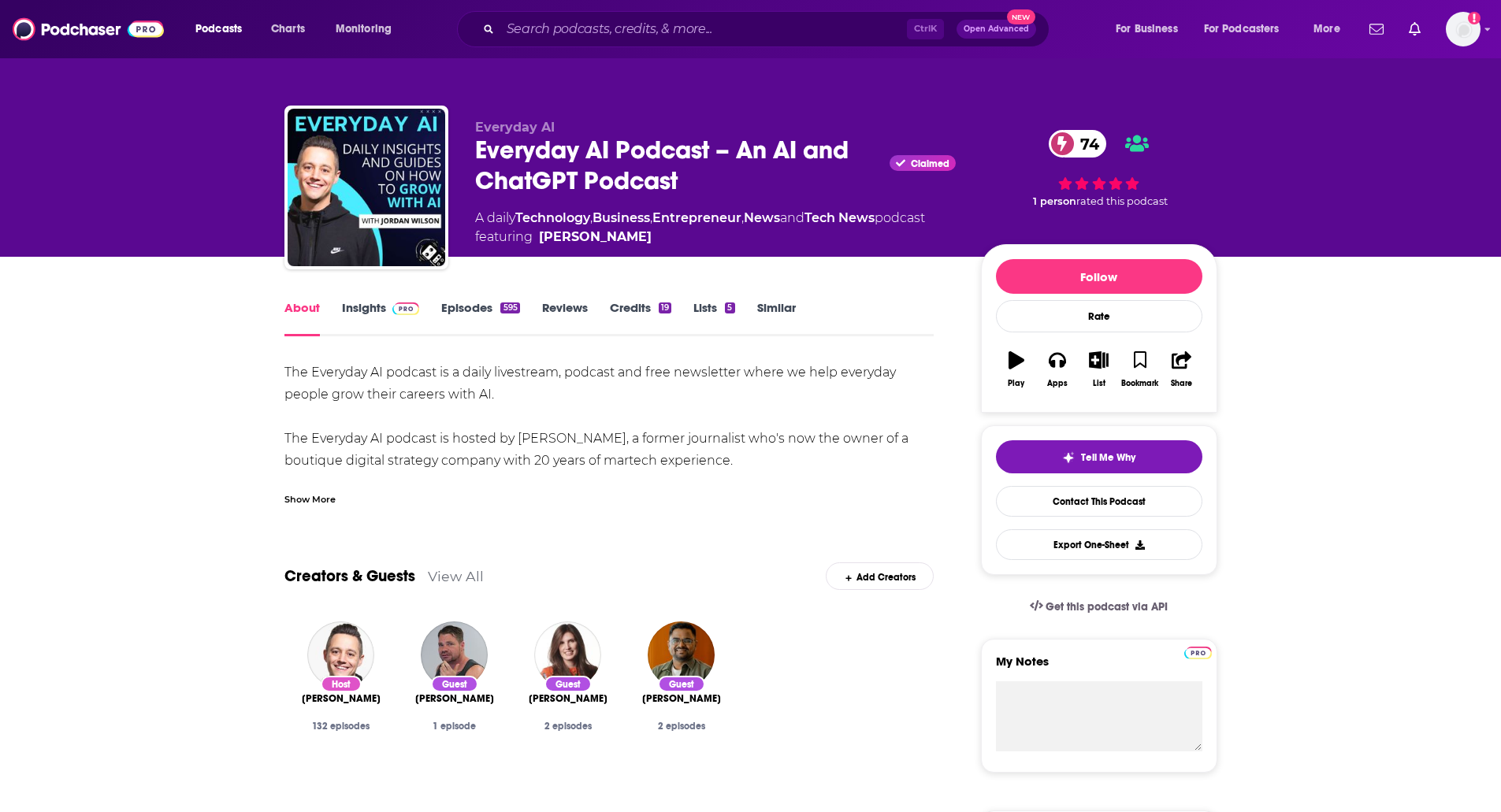
drag, startPoint x: 371, startPoint y: 371, endPoint x: 708, endPoint y: 392, distance: 337.7
click at [708, 392] on div "The Everyday AI podcast is a daily livestream, podcast and free newsletter wher…" at bounding box center [609, 571] width 650 height 419
click at [708, 393] on div "The Everyday AI podcast is a daily livestream, podcast and free newsletter wher…" at bounding box center [609, 571] width 650 height 419
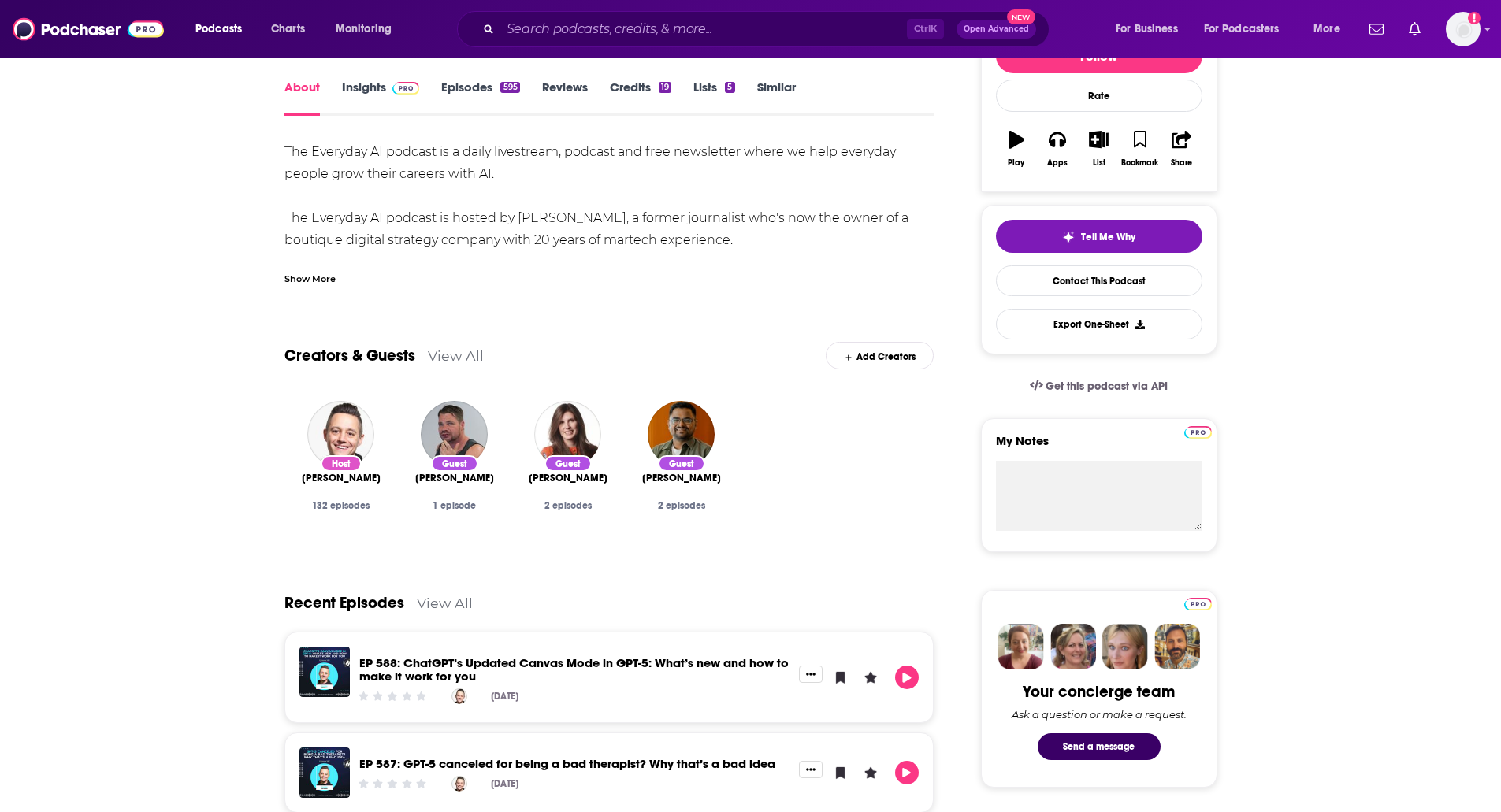
scroll to position [79, 0]
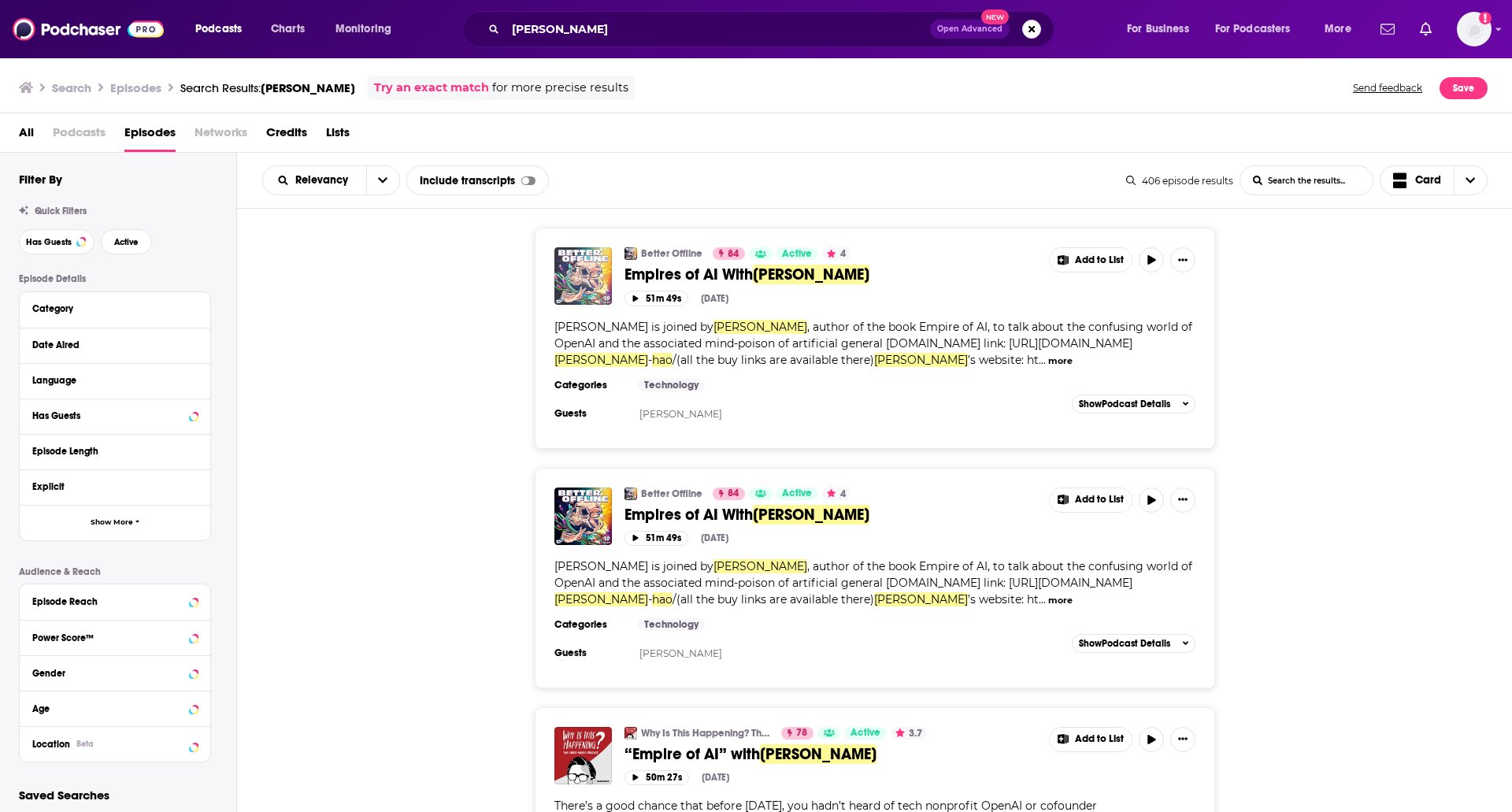
click at [605, 279] on img "Empires of AI With Karen Hao" at bounding box center [583, 276] width 58 height 58
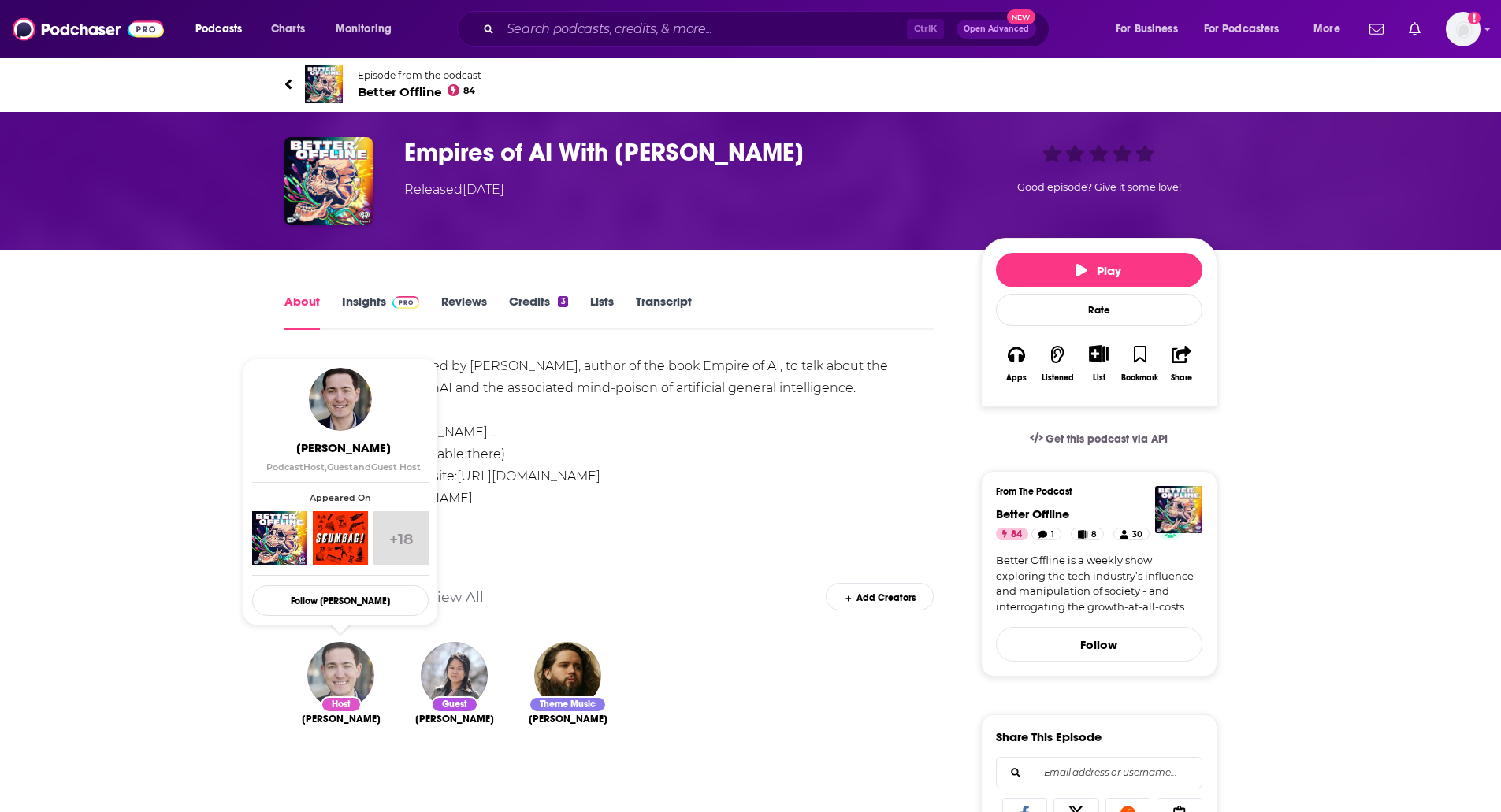
click at [355, 671] on img "Ed Zitron" at bounding box center [340, 675] width 67 height 67
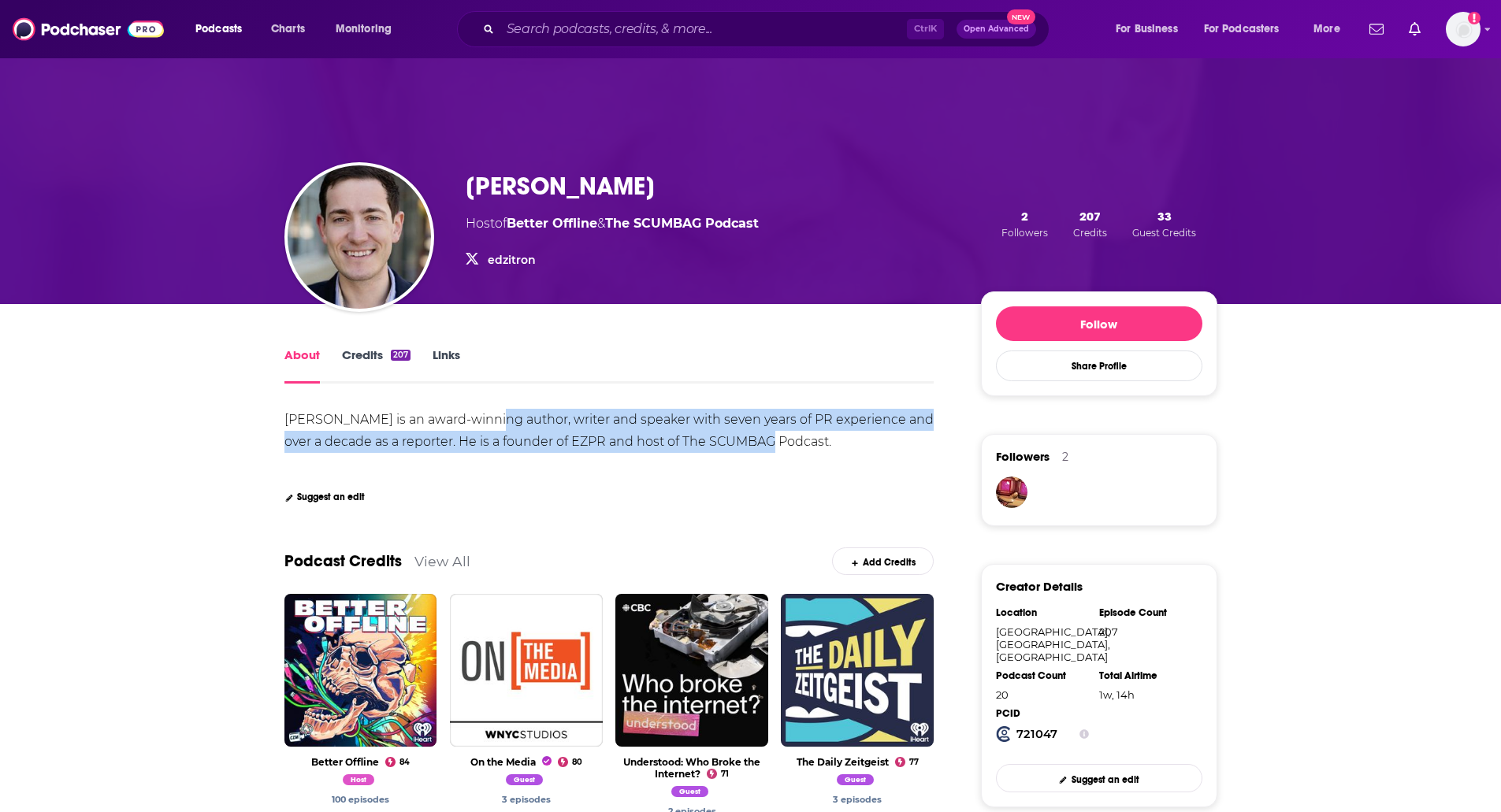
drag, startPoint x: 486, startPoint y: 422, endPoint x: 761, endPoint y: 441, distance: 275.7
click at [761, 441] on div "Ed Zitron is an award-winning author, writer and speaker with seven years of PR…" at bounding box center [610, 431] width 652 height 37
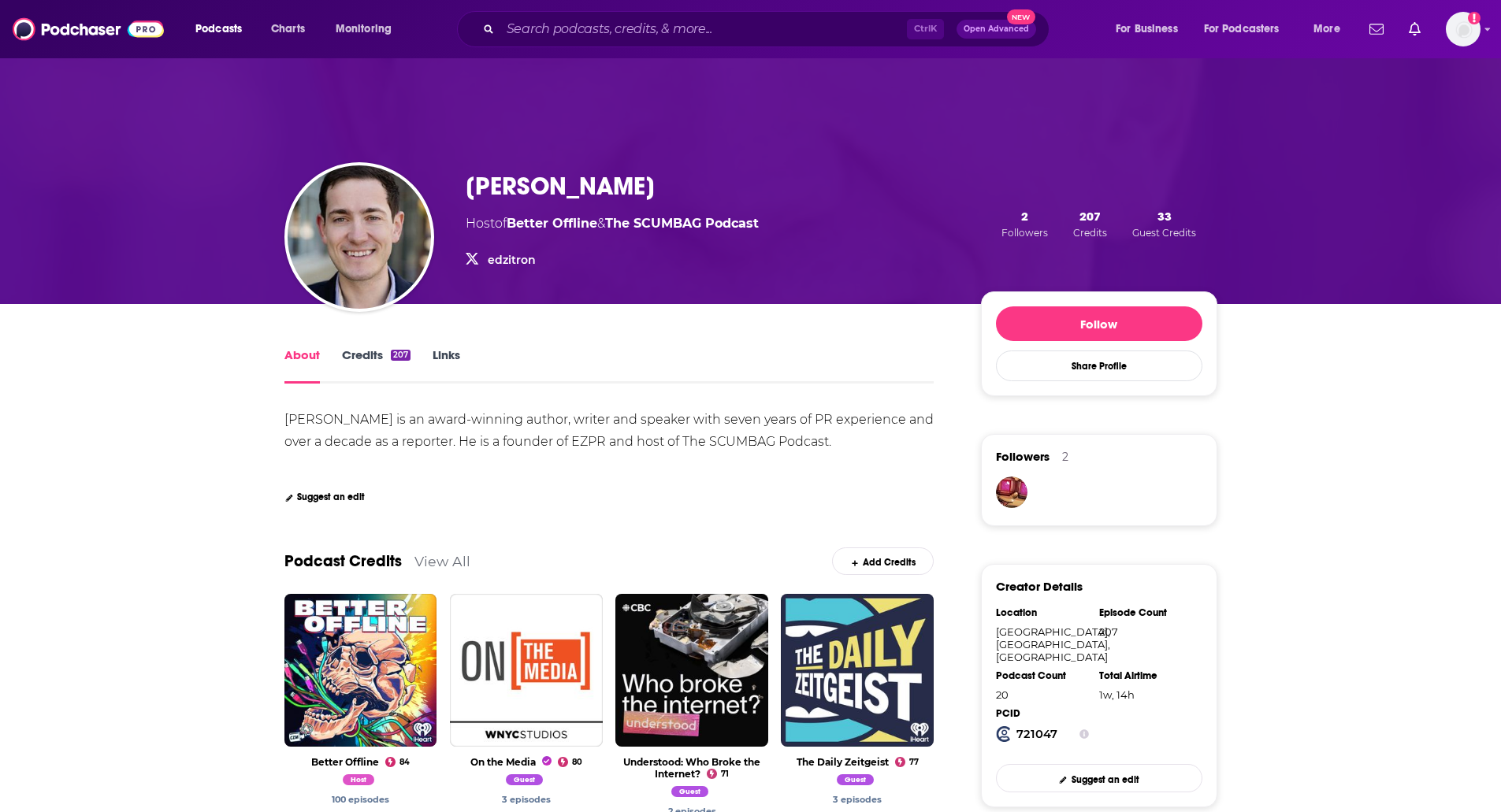
click at [546, 437] on div "Ed Zitron is an award-winning author, writer and speaker with seven years of PR…" at bounding box center [610, 431] width 652 height 37
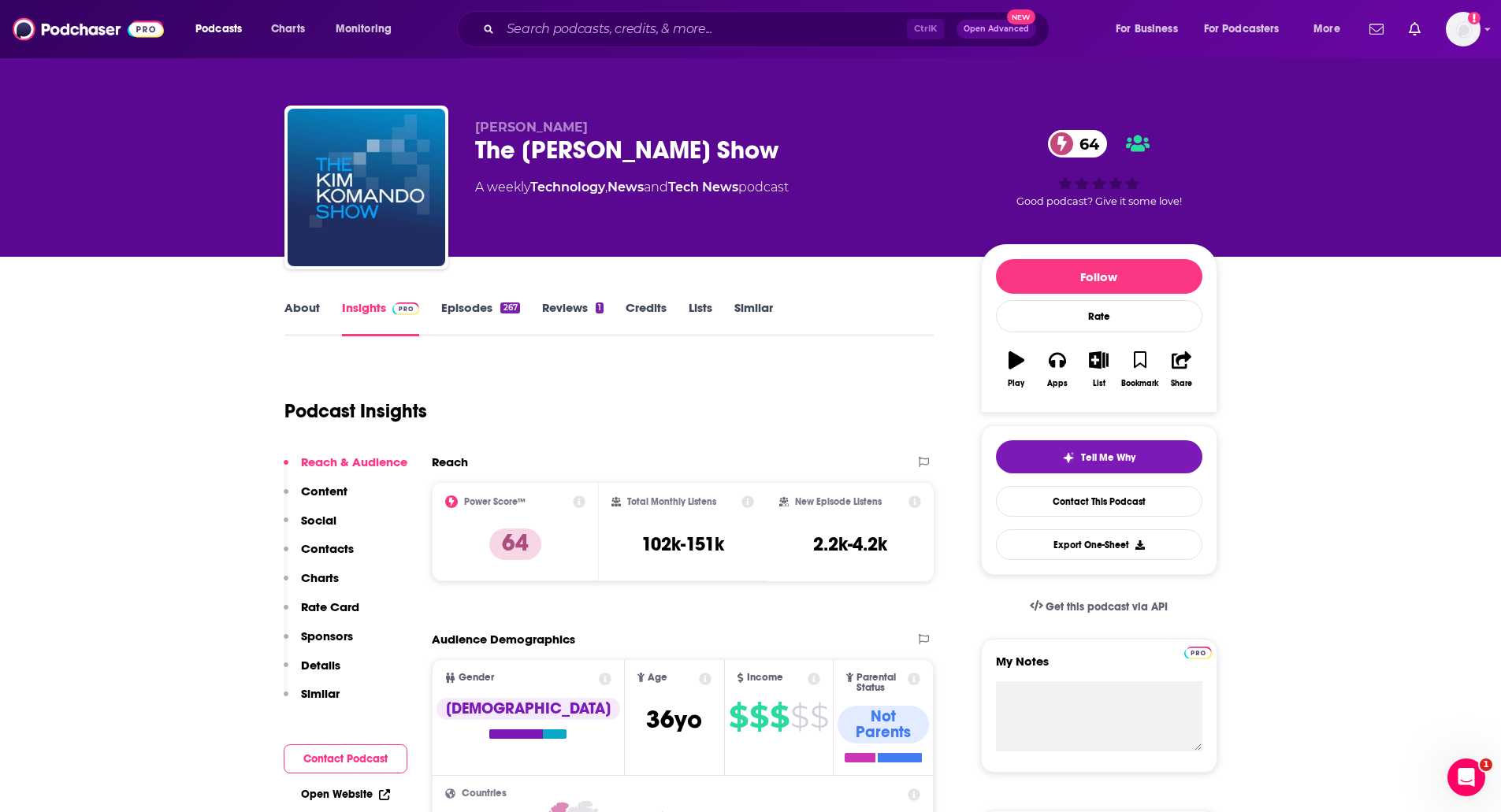
click at [305, 309] on link "About" at bounding box center [302, 318] width 35 height 36
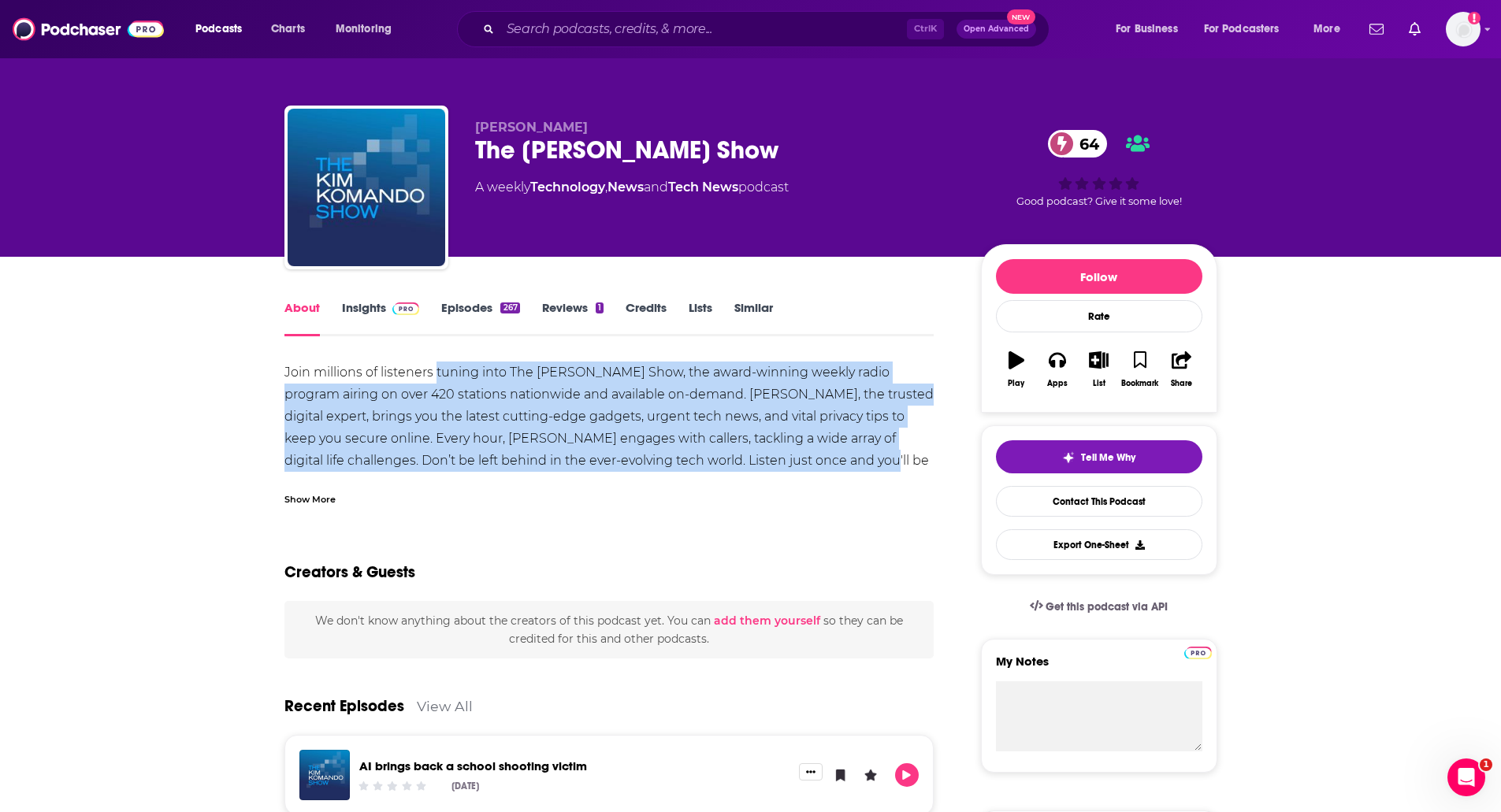
drag, startPoint x: 436, startPoint y: 364, endPoint x: 810, endPoint y: 459, distance: 385.9
click at [810, 459] on div "Join millions of listeners tuning into The Kim Komando Show, the award-winning …" at bounding box center [609, 449] width 650 height 177
